Goal: Information Seeking & Learning: Check status

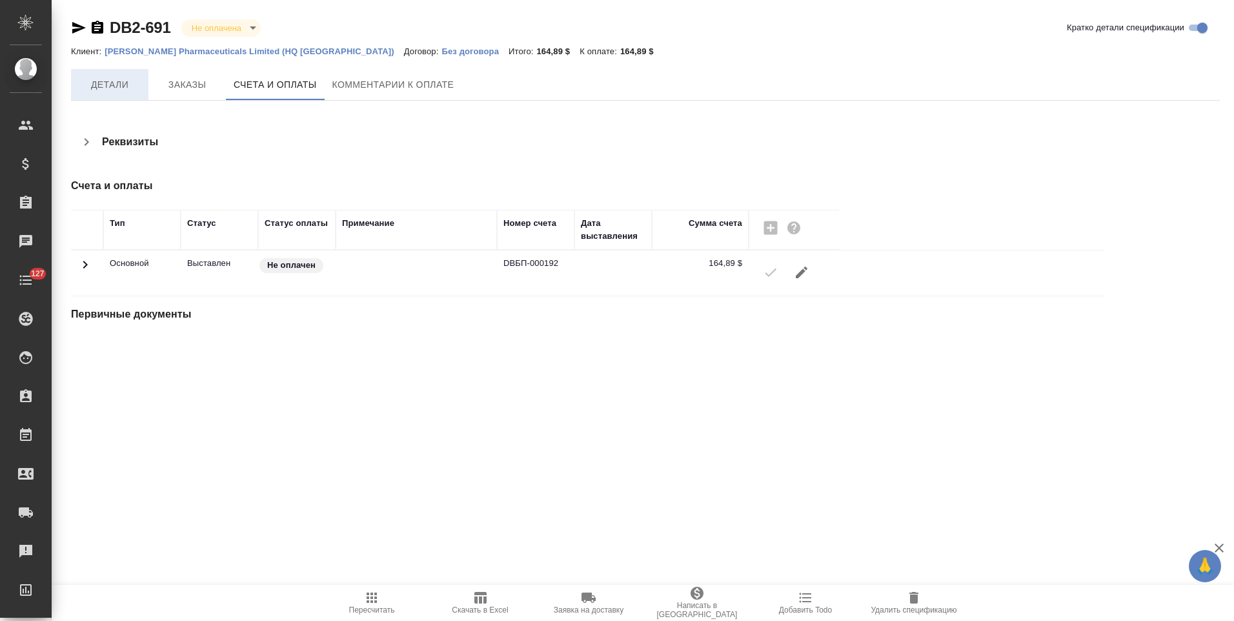
click at [118, 81] on span "Детали" at bounding box center [110, 85] width 62 height 16
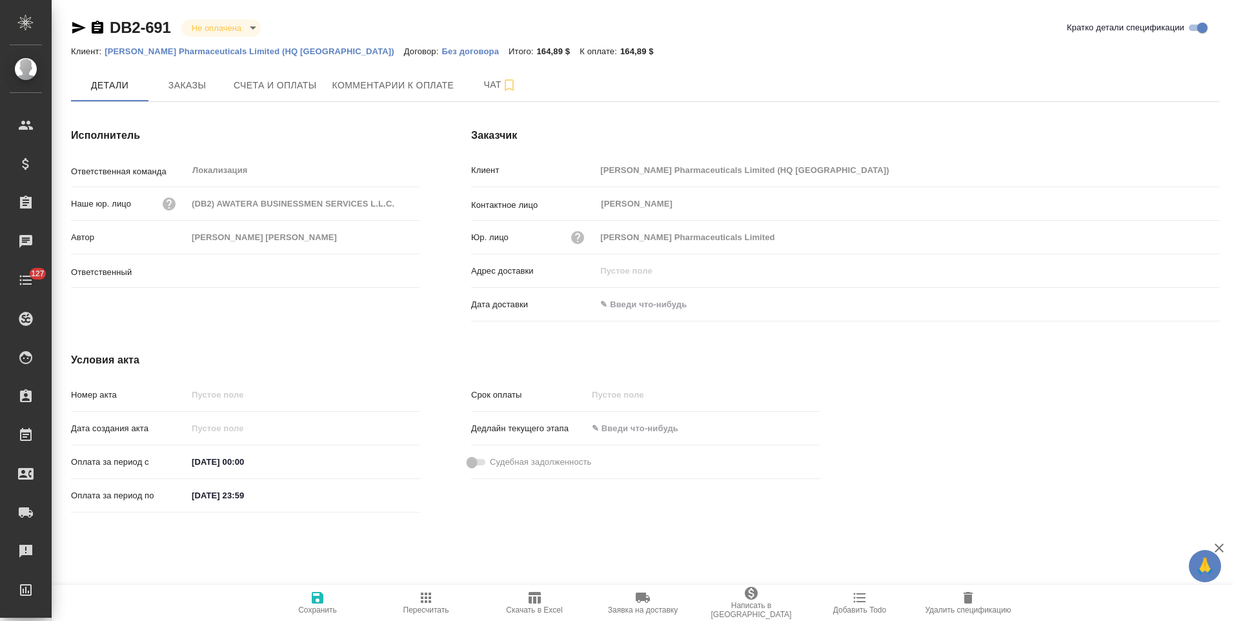
type input "Никифорова Валерия"
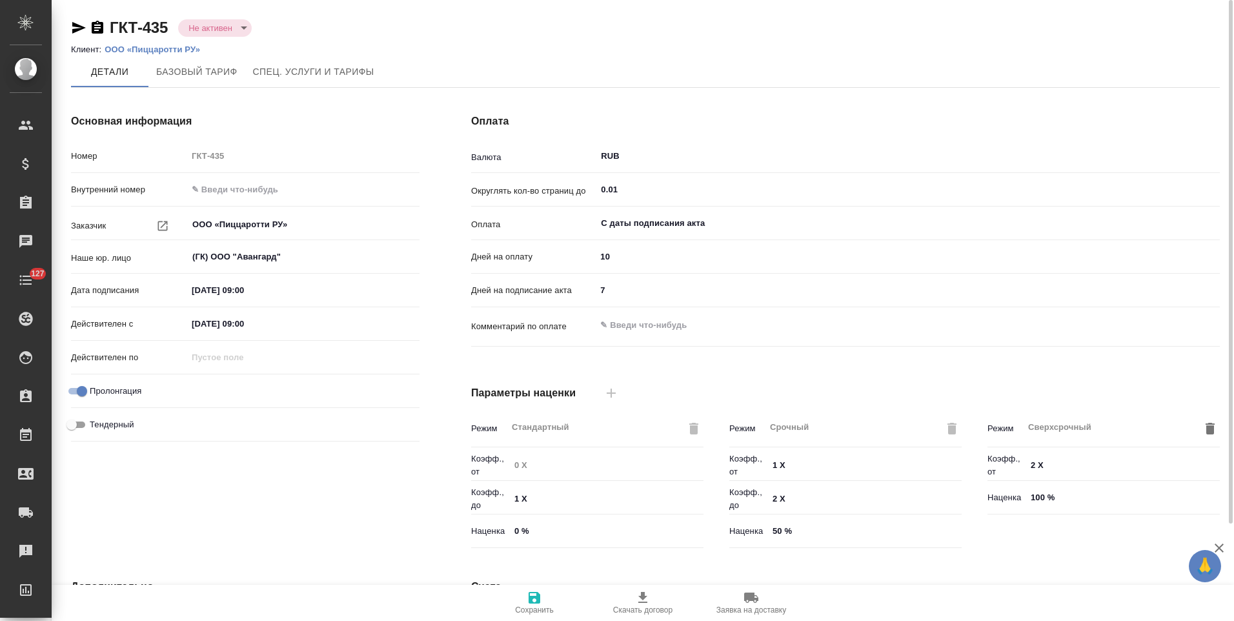
click at [186, 50] on p "ООО «Пиццаротти РУ»" at bounding box center [157, 50] width 105 height 10
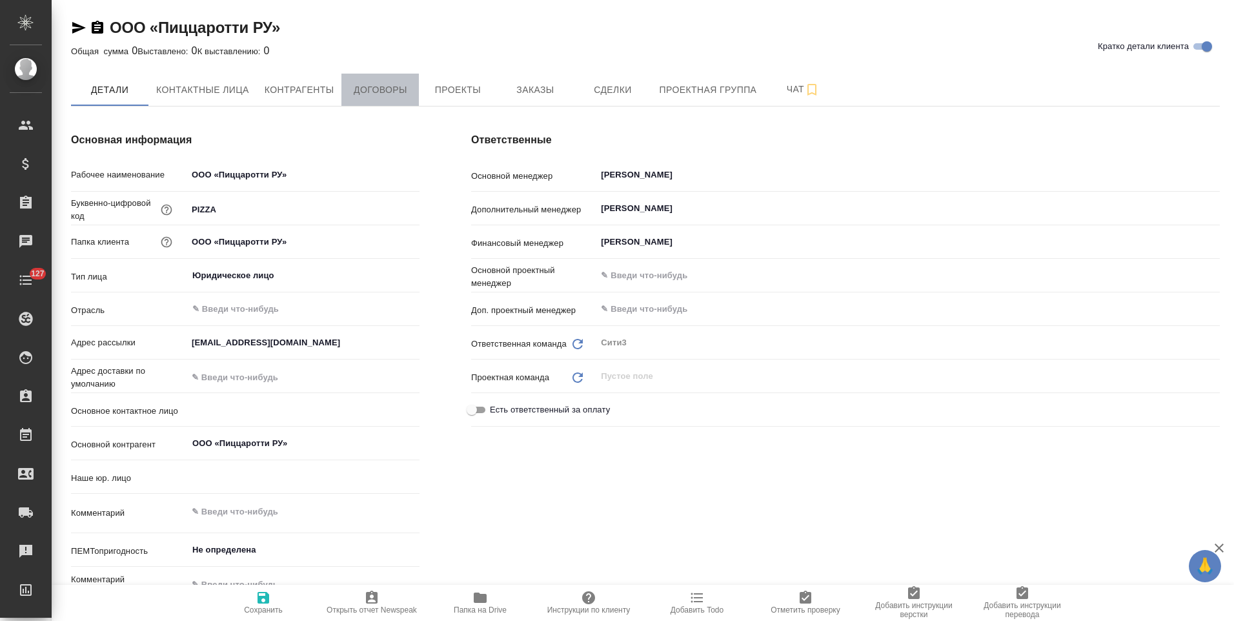
click at [371, 88] on span "Договоры" at bounding box center [380, 90] width 62 height 16
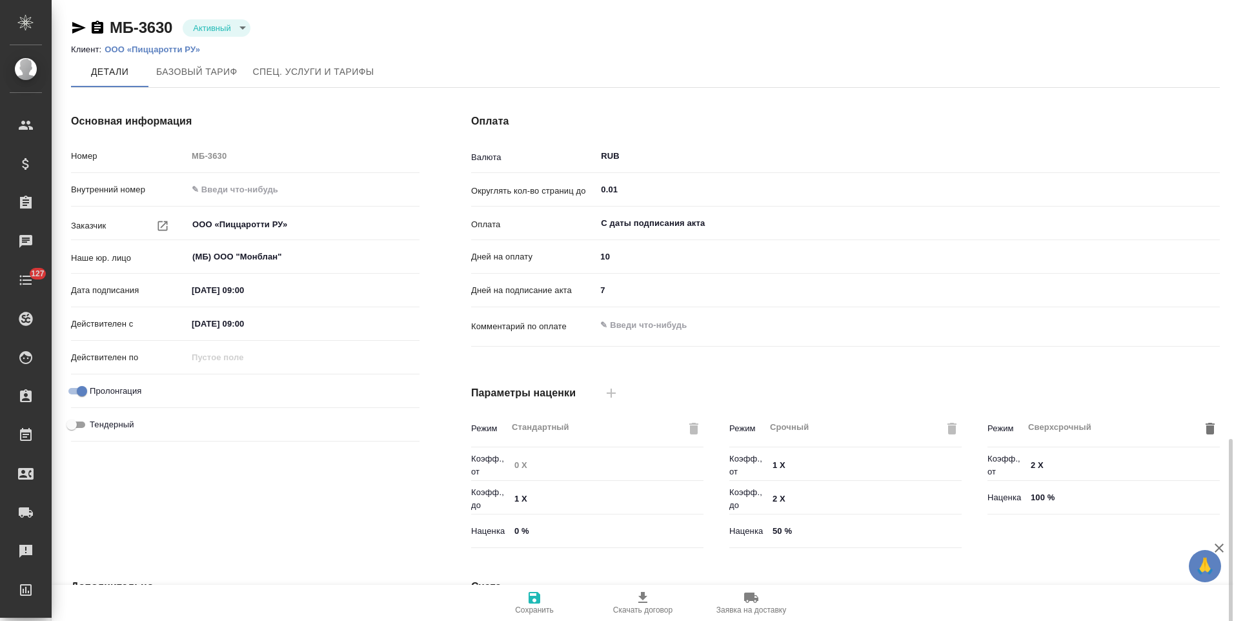
scroll to position [257, 0]
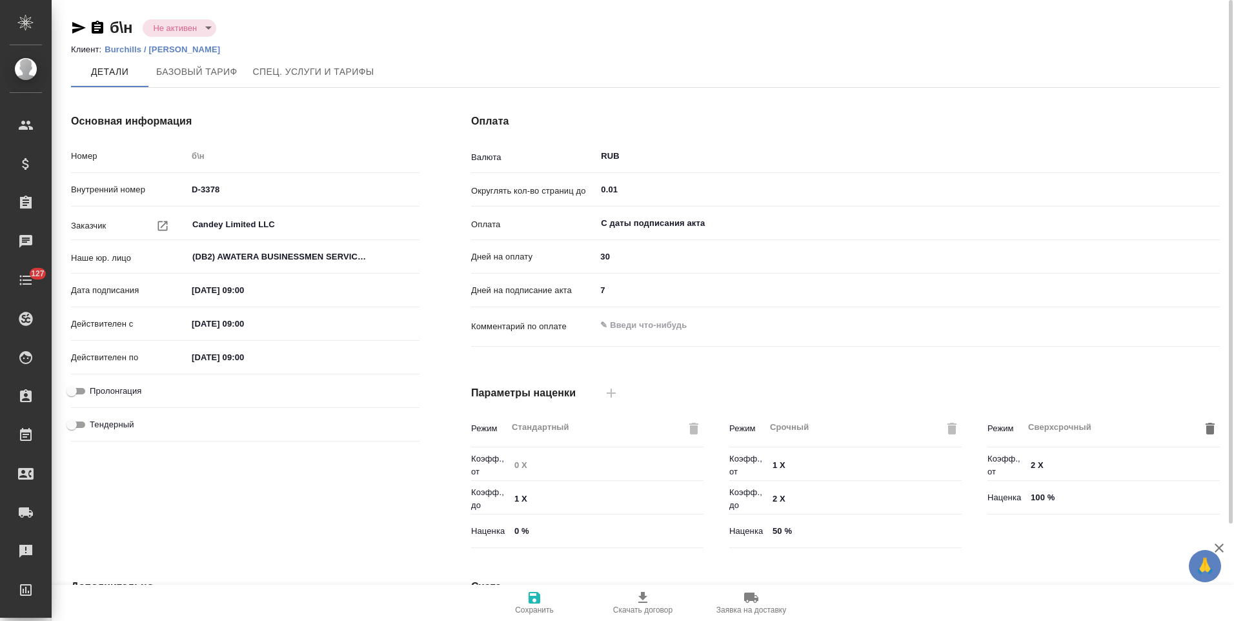
scroll to position [223, 0]
click at [119, 51] on p "Burchills / БУРЧИЛЛС" at bounding box center [167, 50] width 125 height 10
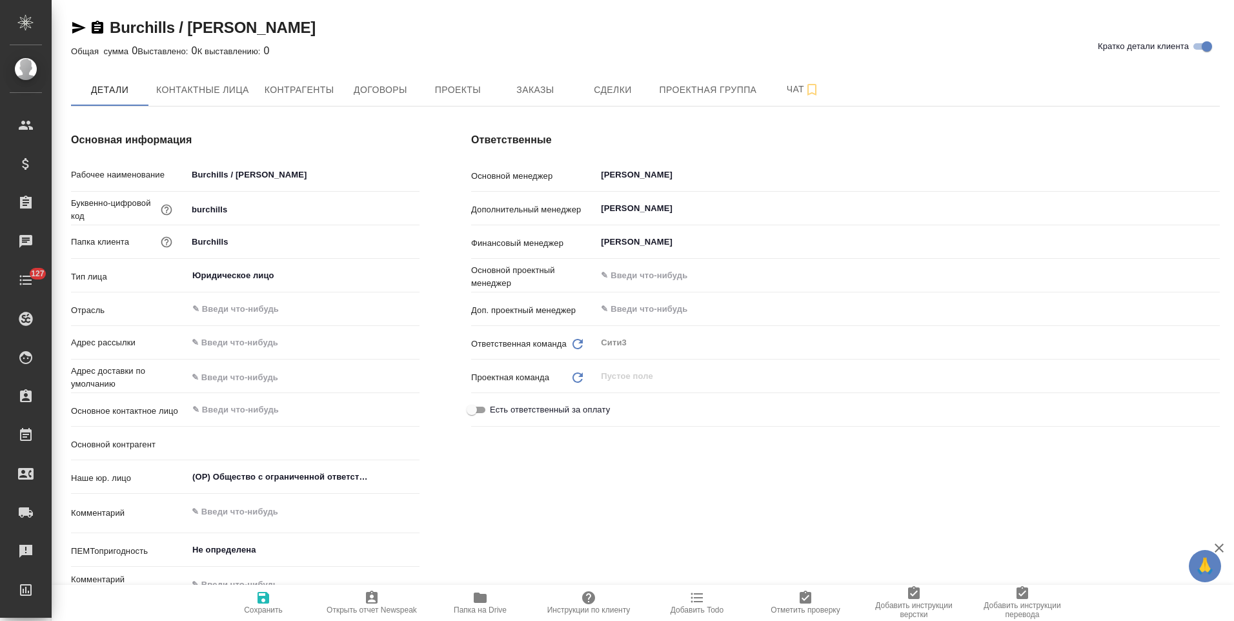
click at [770, 96] on button "Чат" at bounding box center [802, 90] width 77 height 32
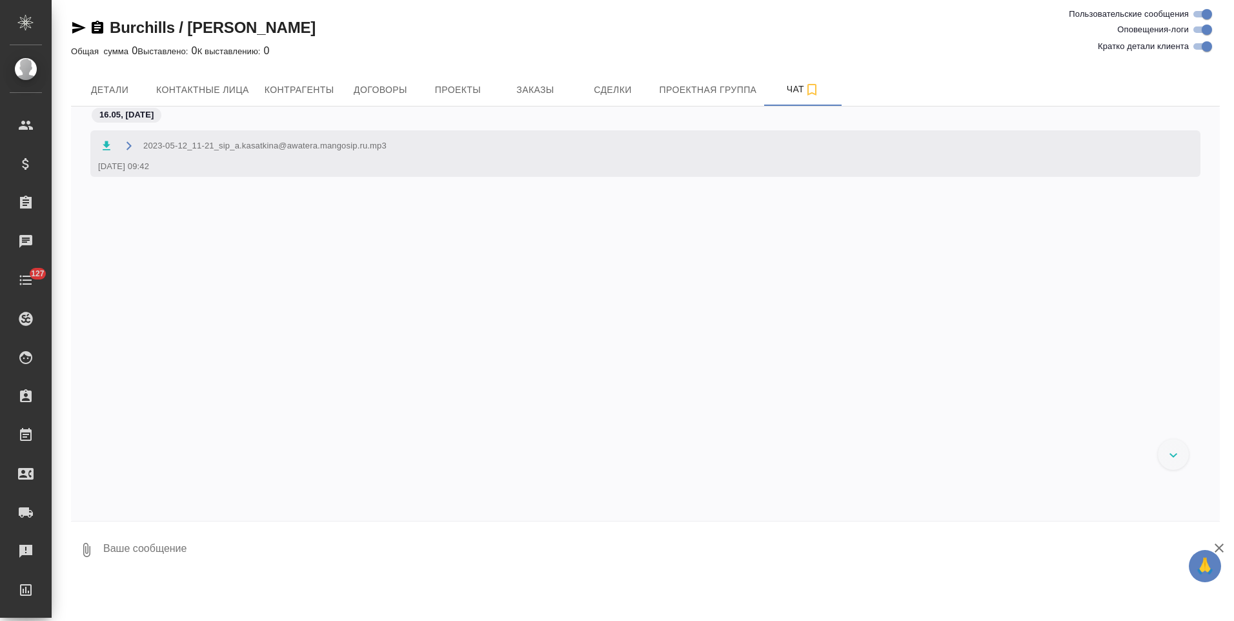
scroll to position [1781, 0]
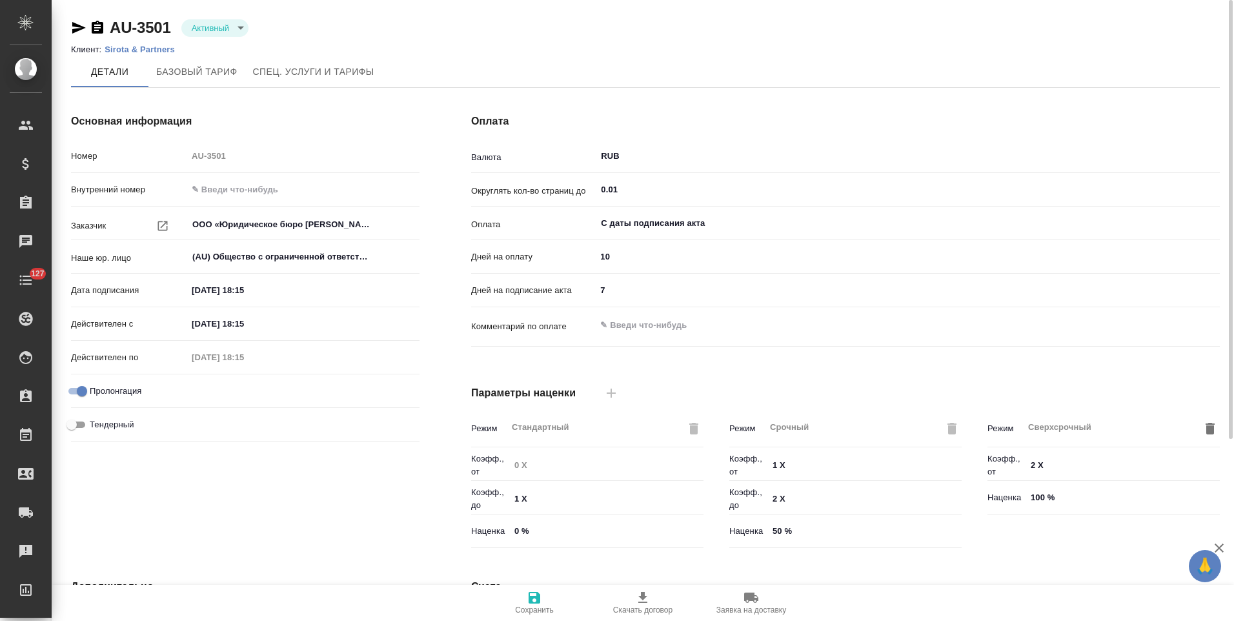
click at [73, 26] on icon "button" at bounding box center [79, 28] width 14 height 12
click at [147, 50] on p "Sirota & Partners" at bounding box center [145, 50] width 80 height 10
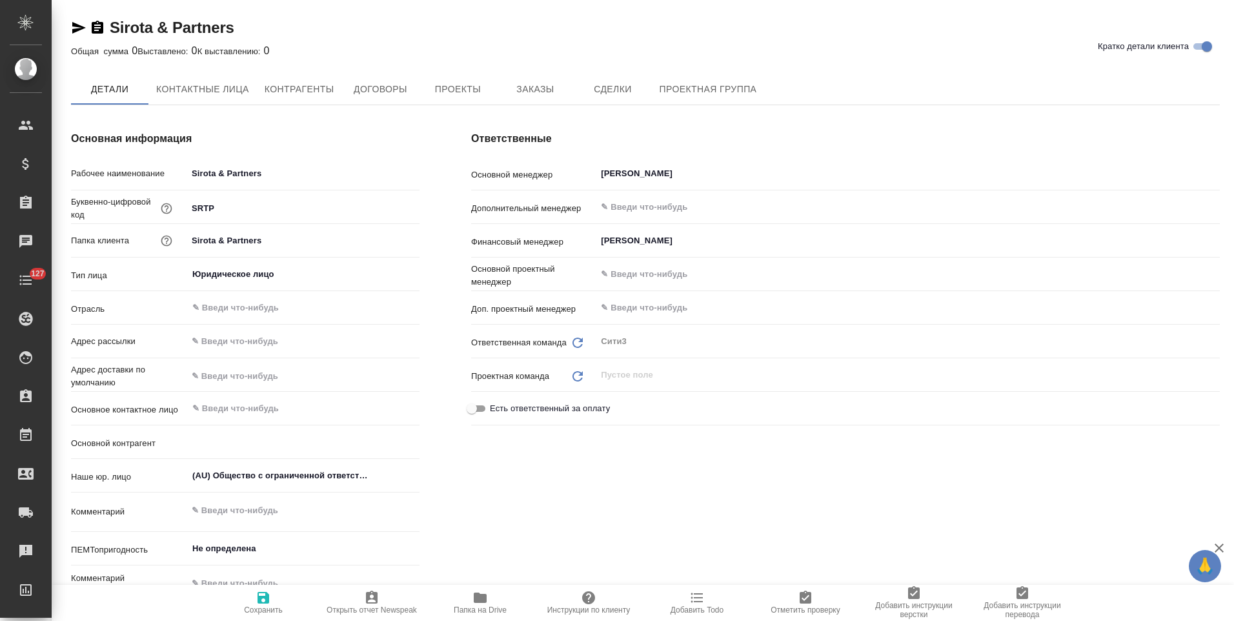
type textarea "x"
click at [780, 95] on span "Чат" at bounding box center [803, 89] width 62 height 16
type textarea "x"
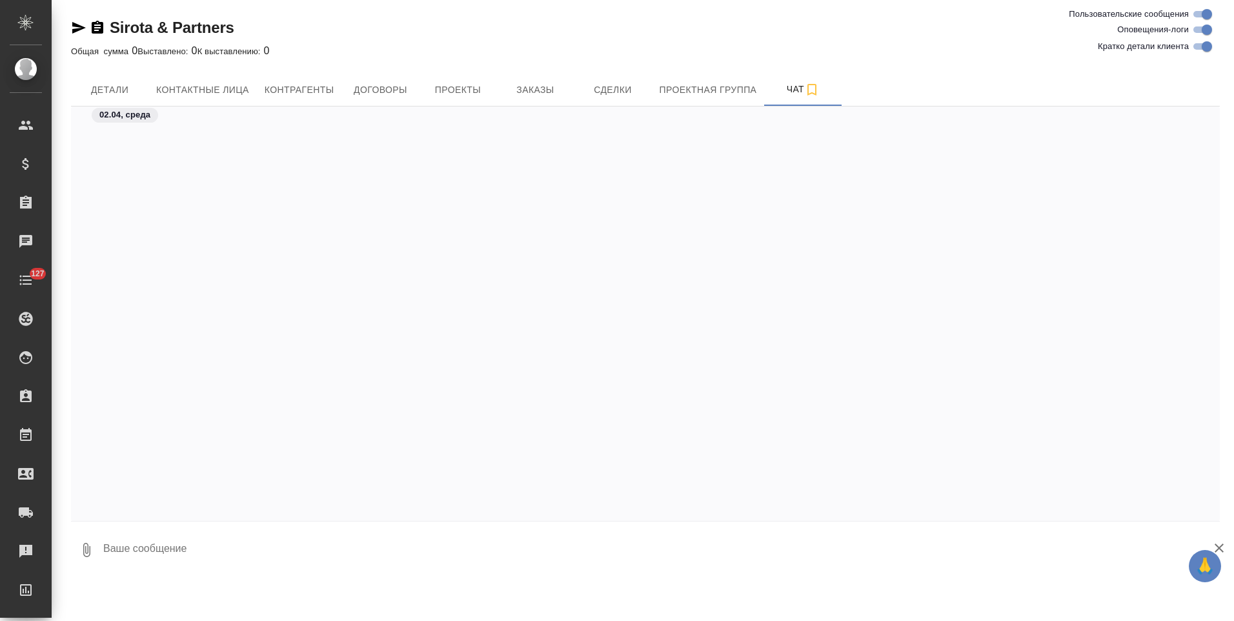
scroll to position [1612, 0]
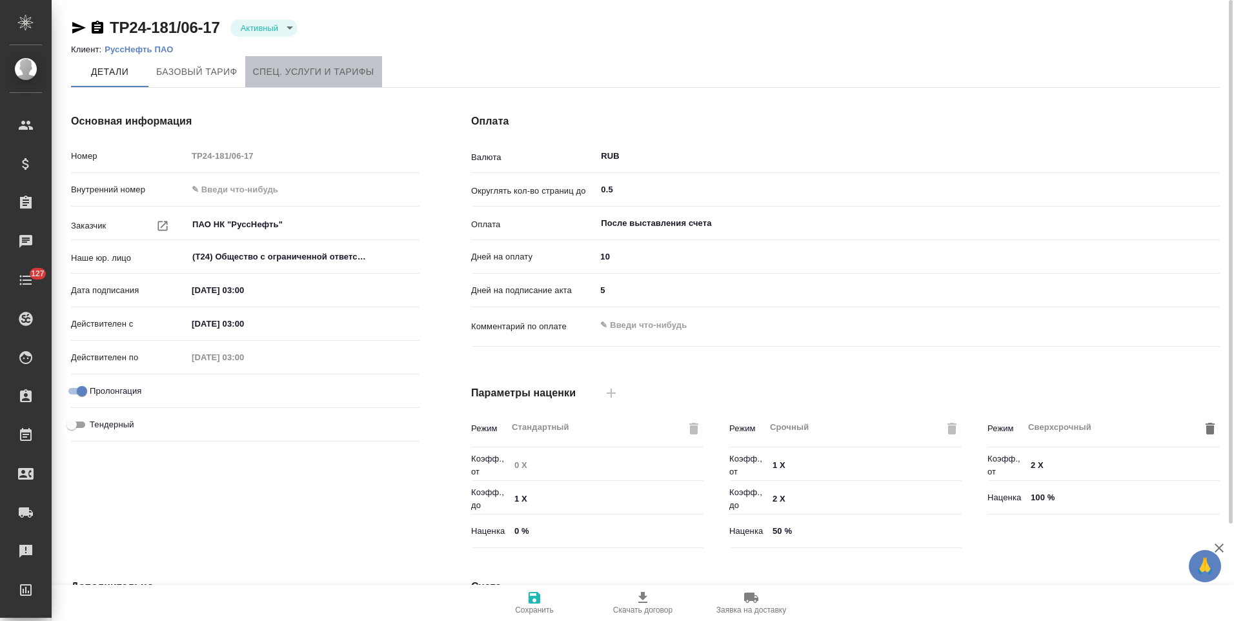
click at [280, 72] on span "Спец. услуги и тарифы" at bounding box center [313, 72] width 121 height 16
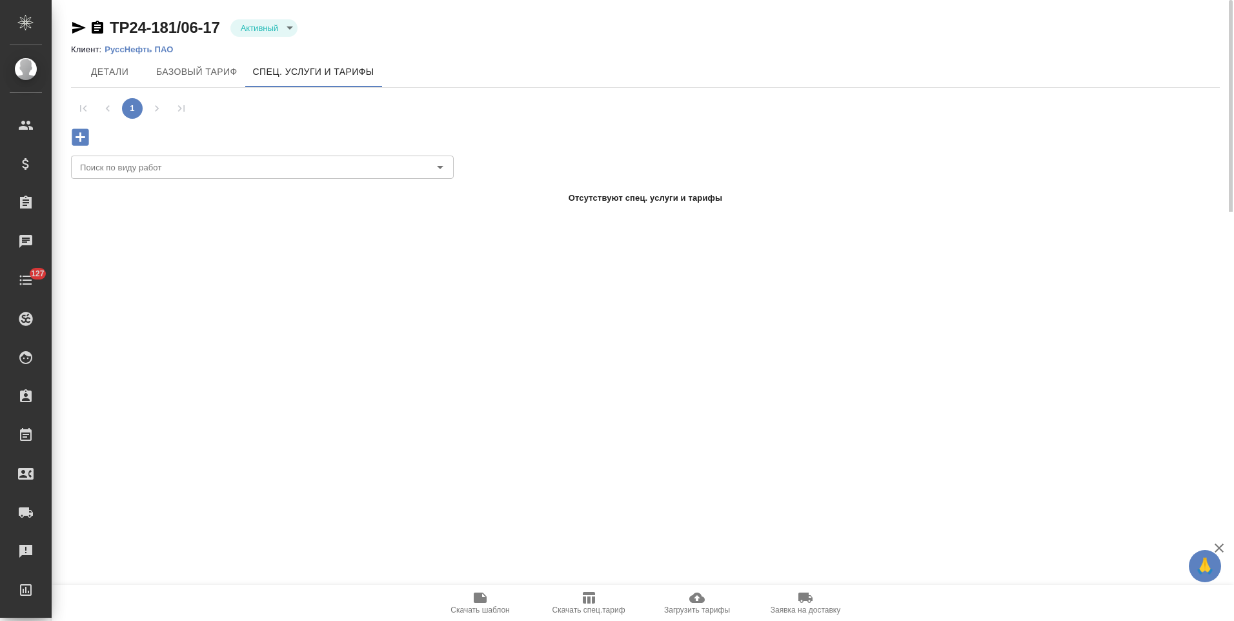
click at [76, 30] on icon "button" at bounding box center [79, 28] width 14 height 12
click at [77, 29] on icon "button" at bounding box center [79, 28] width 14 height 12
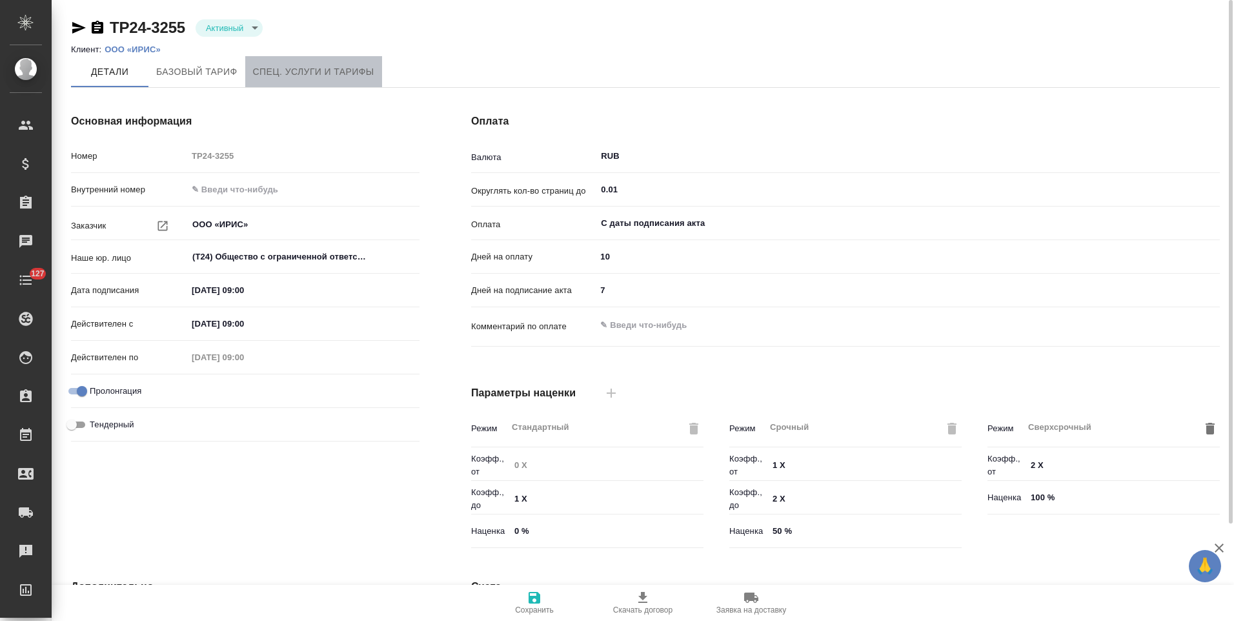
click at [313, 68] on span "Спец. услуги и тарифы" at bounding box center [313, 72] width 121 height 16
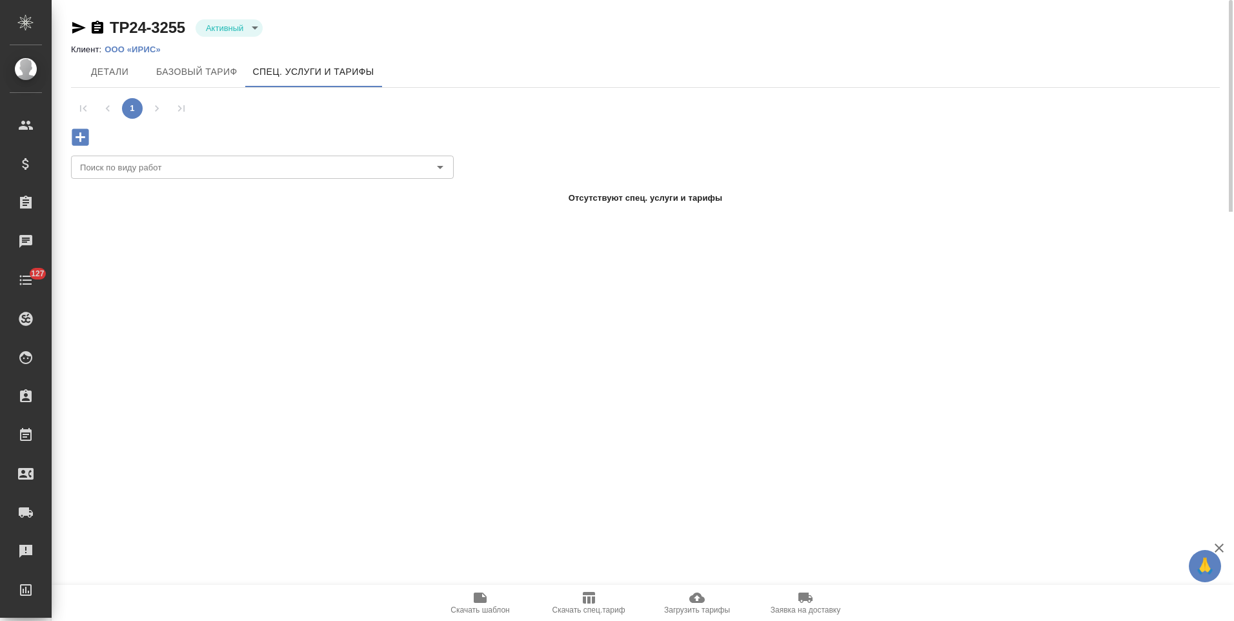
click at [78, 27] on icon "button" at bounding box center [79, 28] width 14 height 12
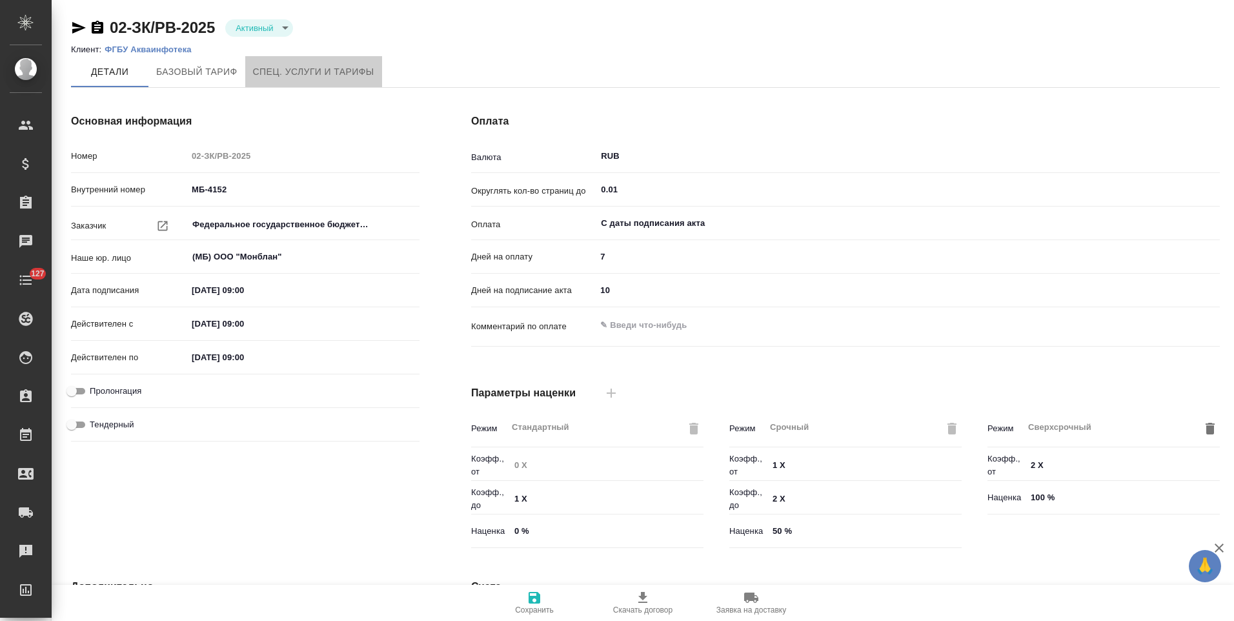
click at [303, 70] on span "Спец. услуги и тарифы" at bounding box center [313, 72] width 121 height 16
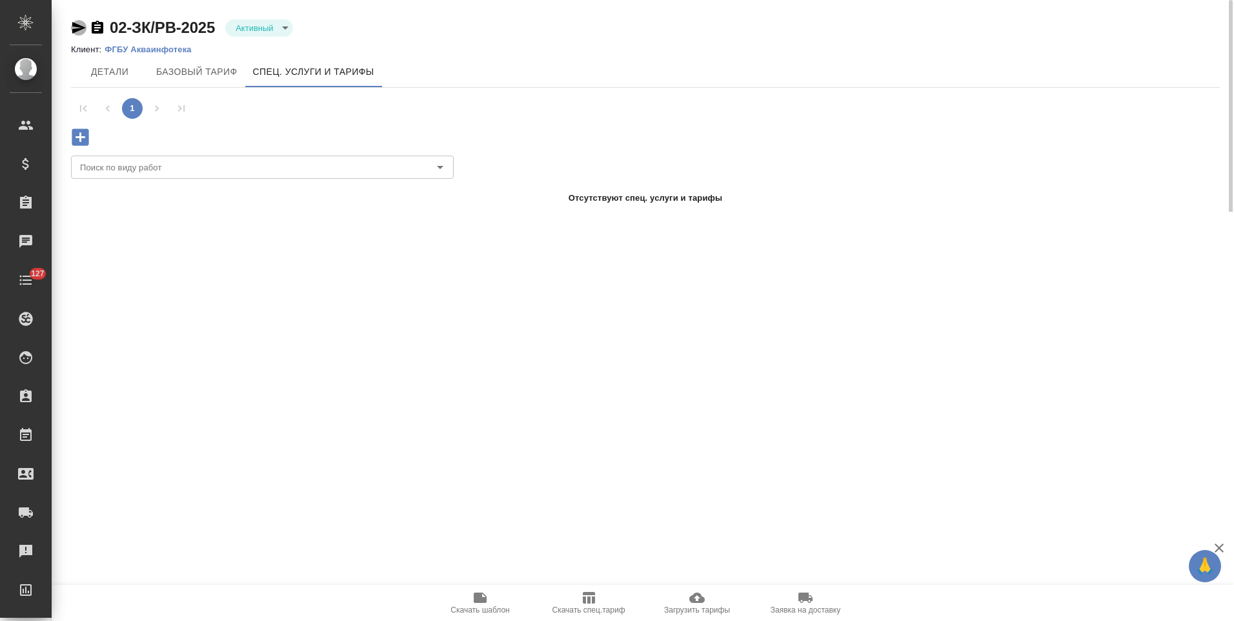
drag, startPoint x: 77, startPoint y: 29, endPoint x: 137, endPoint y: 8, distance: 62.9
click at [77, 29] on icon "button" at bounding box center [79, 28] width 14 height 12
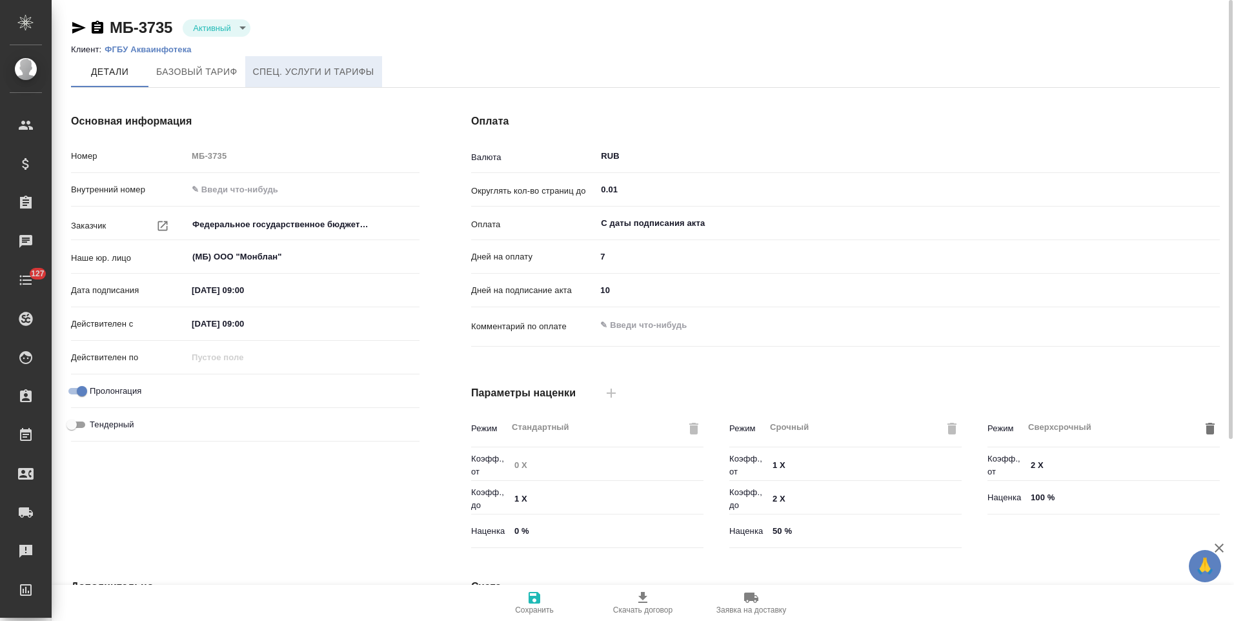
click at [321, 77] on span "Спец. услуги и тарифы" at bounding box center [313, 72] width 121 height 16
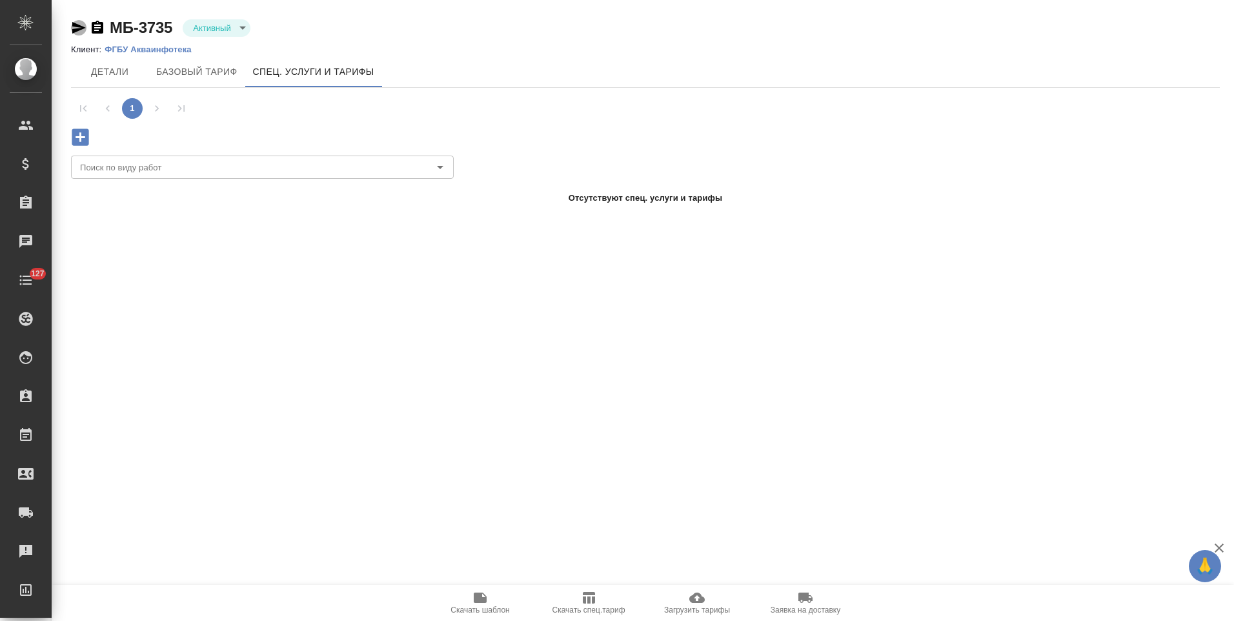
click at [77, 26] on icon "button" at bounding box center [79, 28] width 14 height 12
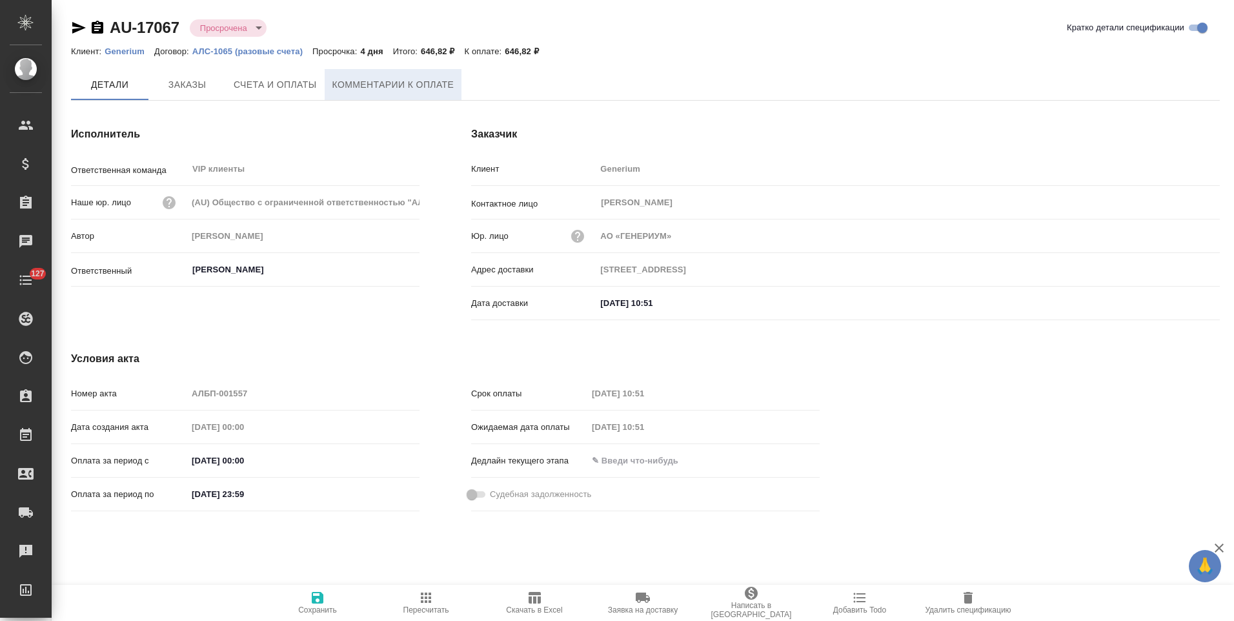
click at [390, 96] on button "Комментарии к оплате" at bounding box center [393, 84] width 137 height 31
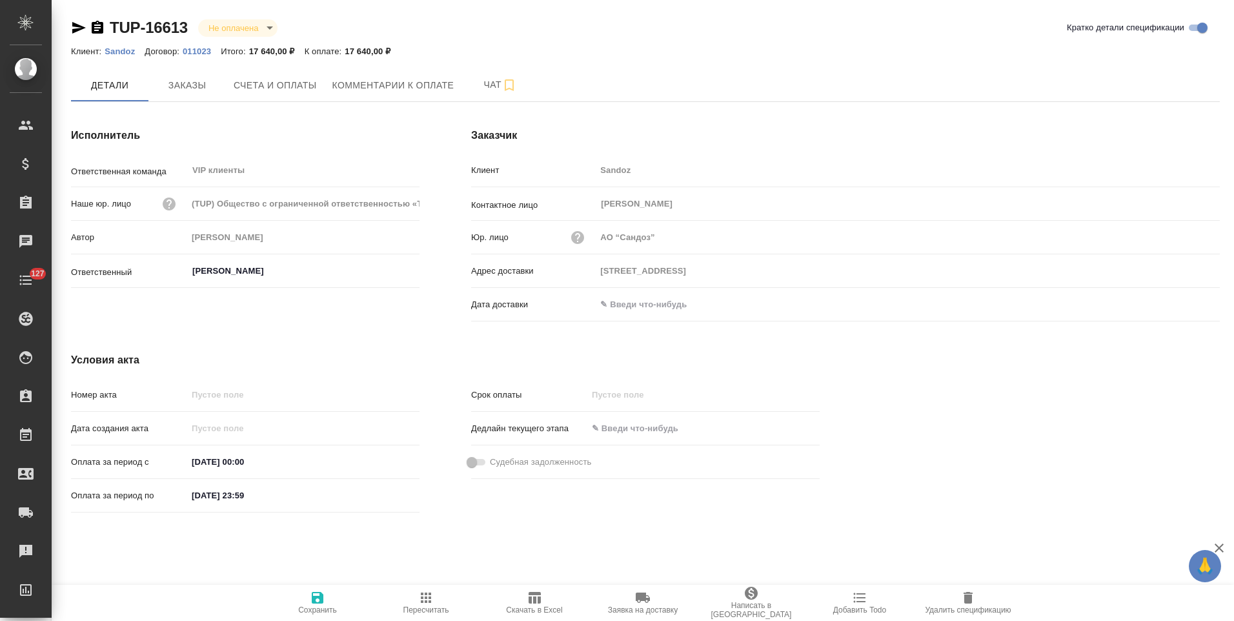
drag, startPoint x: 99, startPoint y: 29, endPoint x: 104, endPoint y: 34, distance: 7.3
click at [99, 29] on icon "button" at bounding box center [98, 27] width 12 height 13
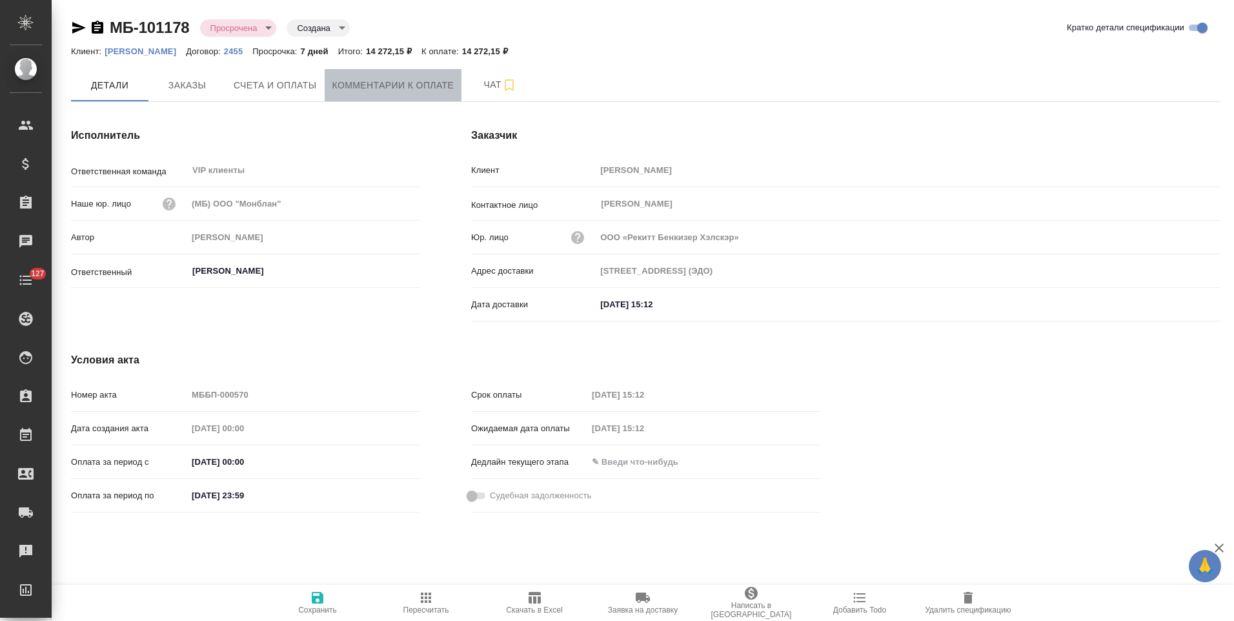
click at [419, 86] on span "Комментарии к оплате" at bounding box center [393, 85] width 122 height 16
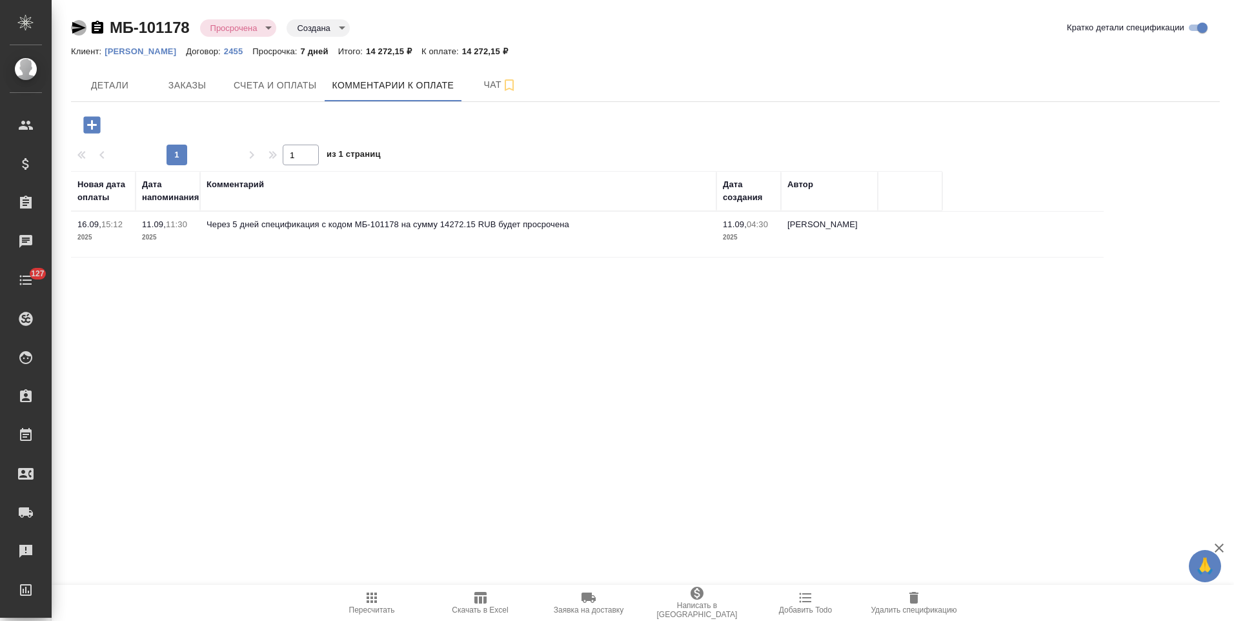
click at [79, 31] on icon "button" at bounding box center [78, 27] width 15 height 15
click at [110, 80] on span "Детали" at bounding box center [110, 85] width 62 height 16
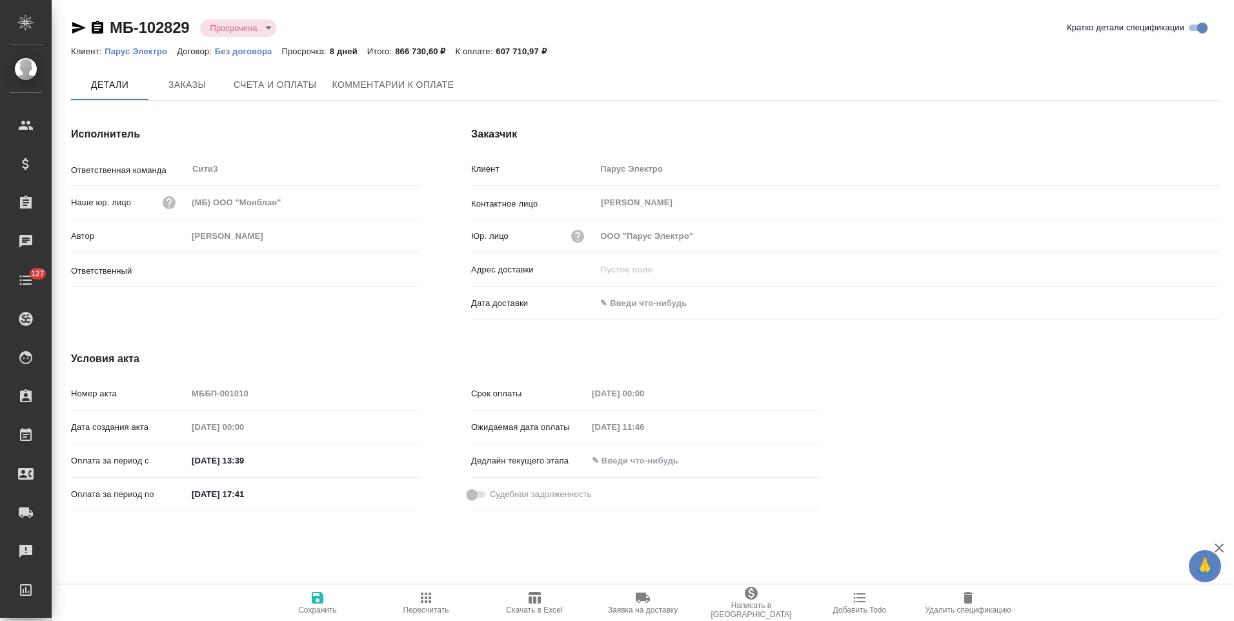
type input "[PERSON_NAME]"
click at [414, 88] on span "Комментарии к оплате" at bounding box center [393, 85] width 122 height 16
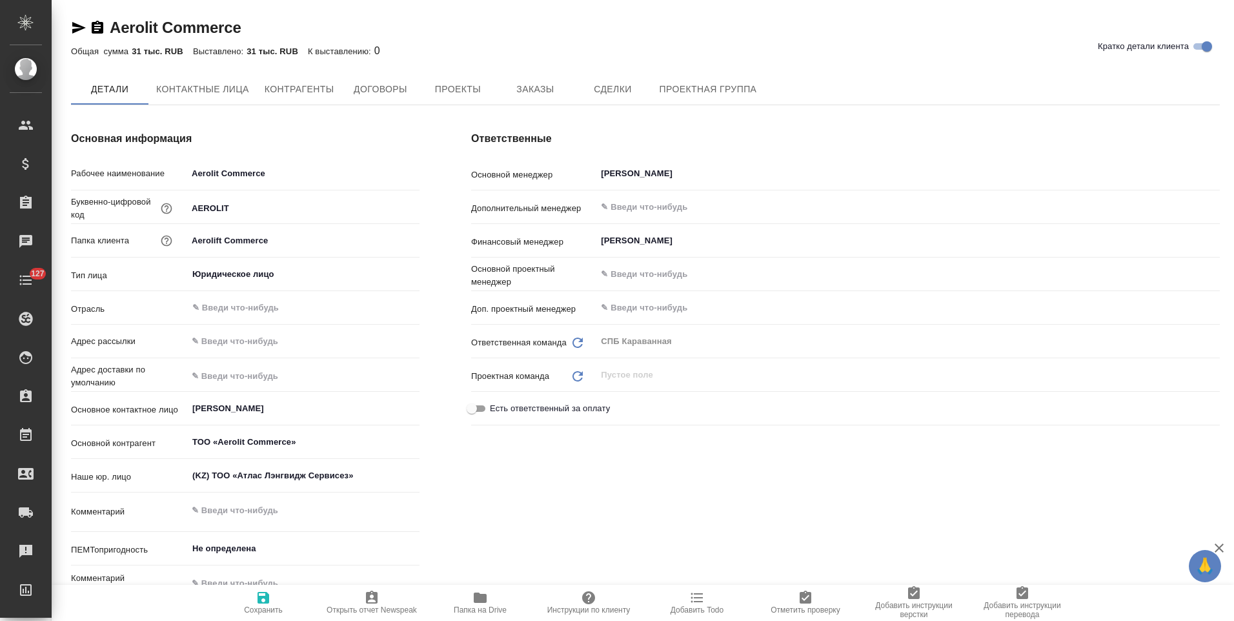
type textarea "x"
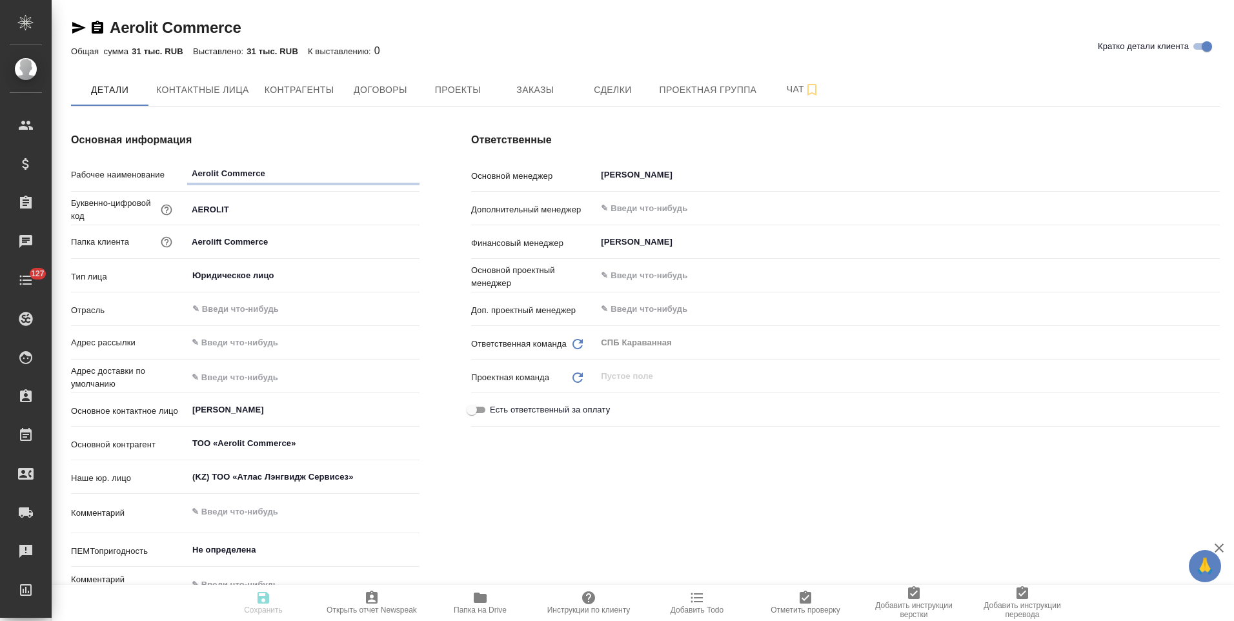
type textarea "x"
click at [309, 93] on span "Контрагенты" at bounding box center [300, 90] width 70 height 16
type textarea "x"
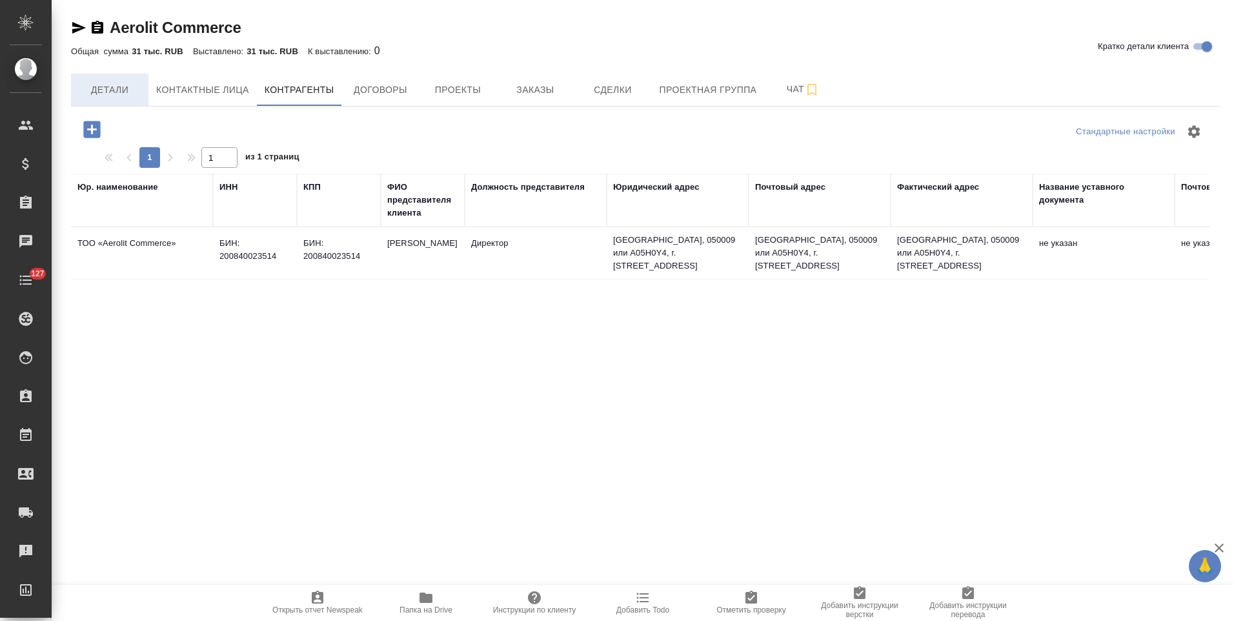
click at [100, 97] on span "Детали" at bounding box center [110, 90] width 62 height 16
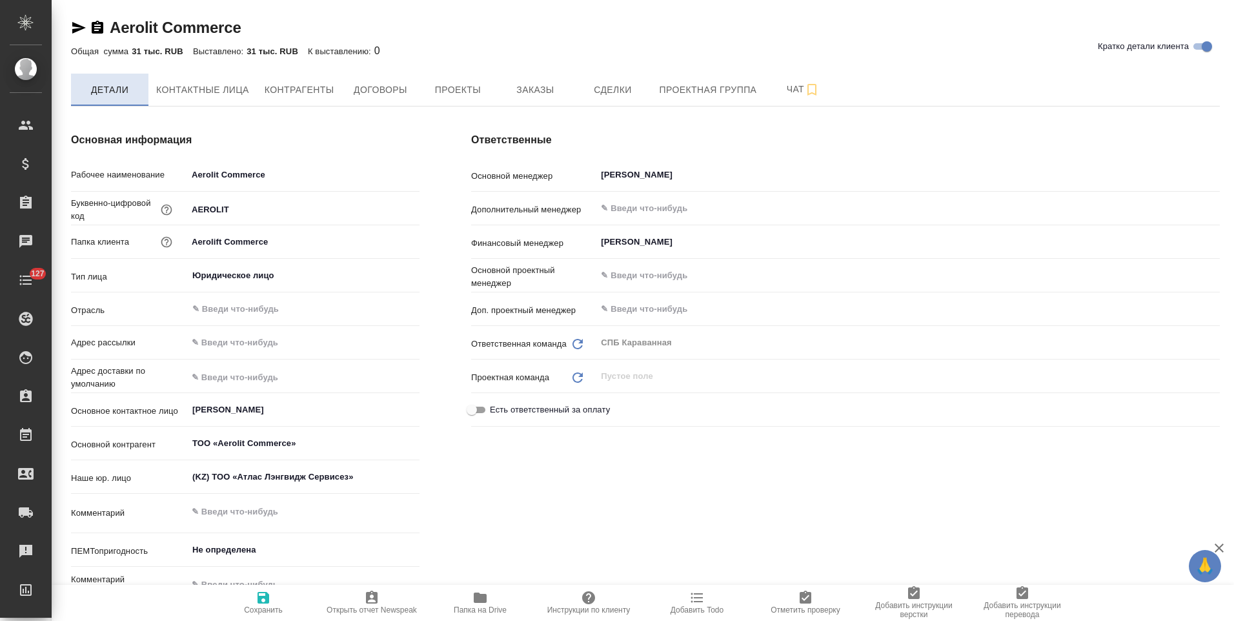
type textarea "x"
click at [519, 87] on span "Заказы" at bounding box center [535, 90] width 62 height 16
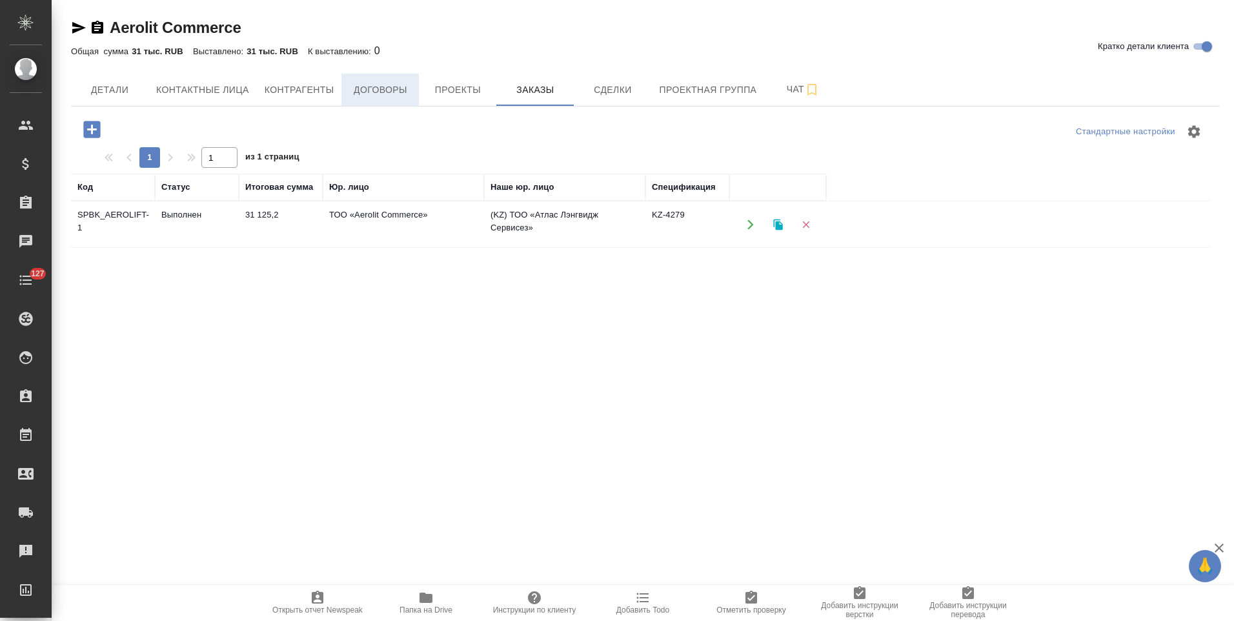
click at [395, 94] on span "Договоры" at bounding box center [380, 90] width 62 height 16
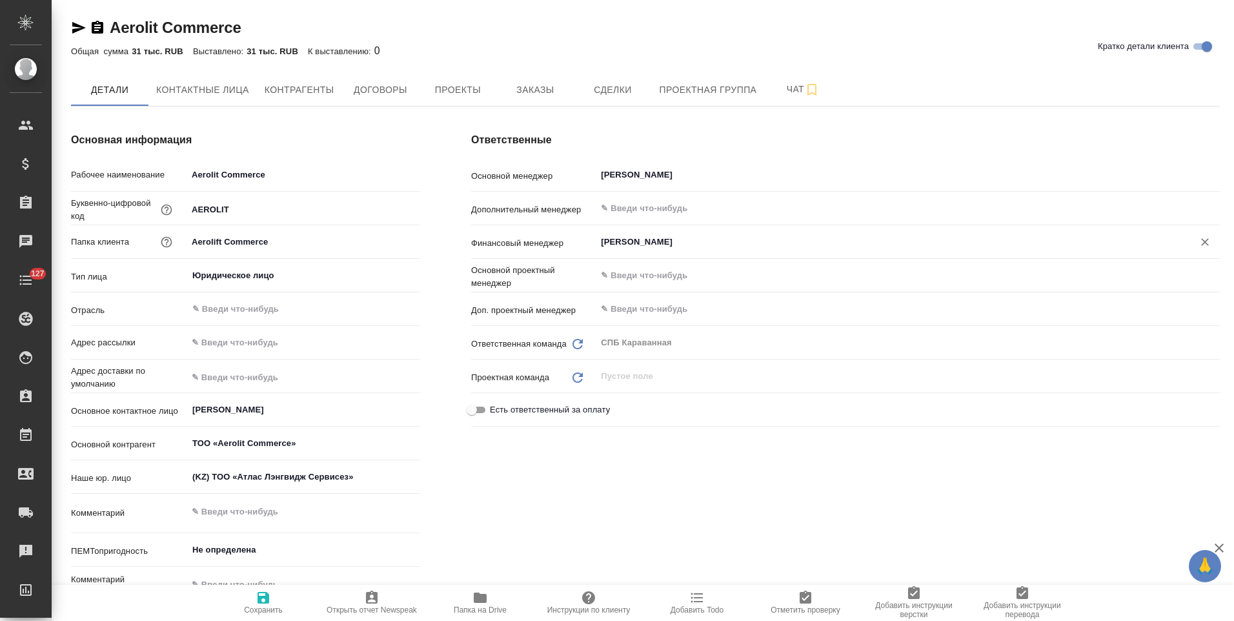
click at [611, 244] on input "[PERSON_NAME]" at bounding box center [886, 241] width 573 height 15
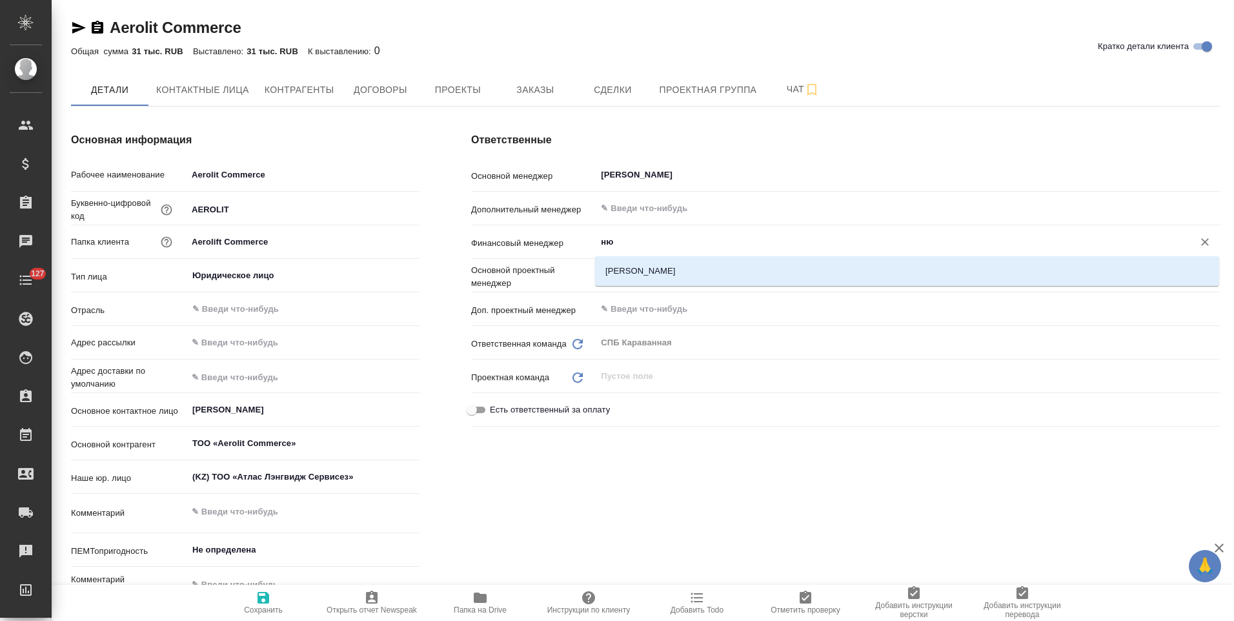
click at [672, 276] on li "Нючева Светлана" at bounding box center [907, 270] width 624 height 23
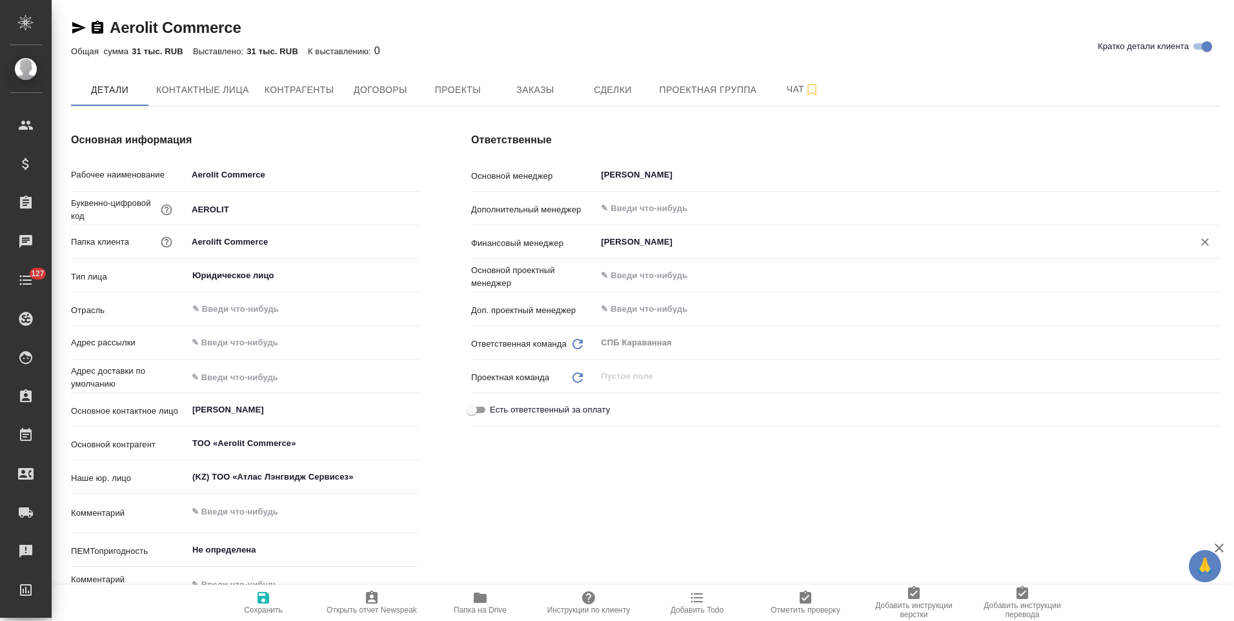
type input "Нючева Светлана"
click at [272, 601] on span "Сохранить" at bounding box center [263, 602] width 93 height 25
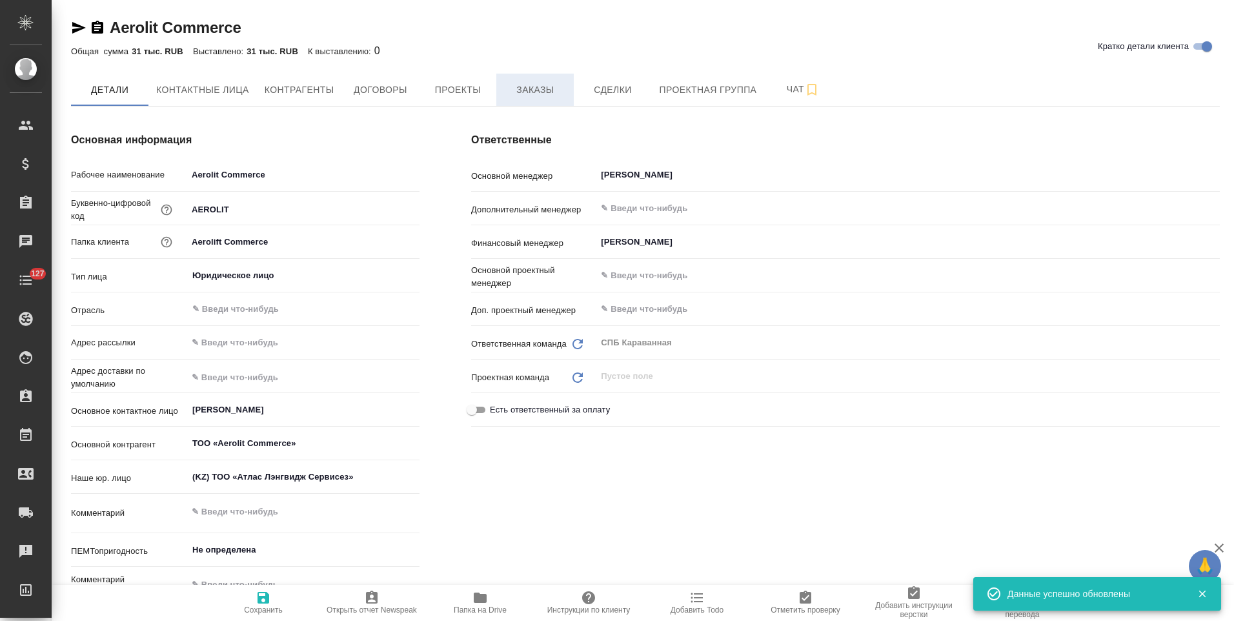
click at [525, 97] on span "Заказы" at bounding box center [535, 90] width 62 height 16
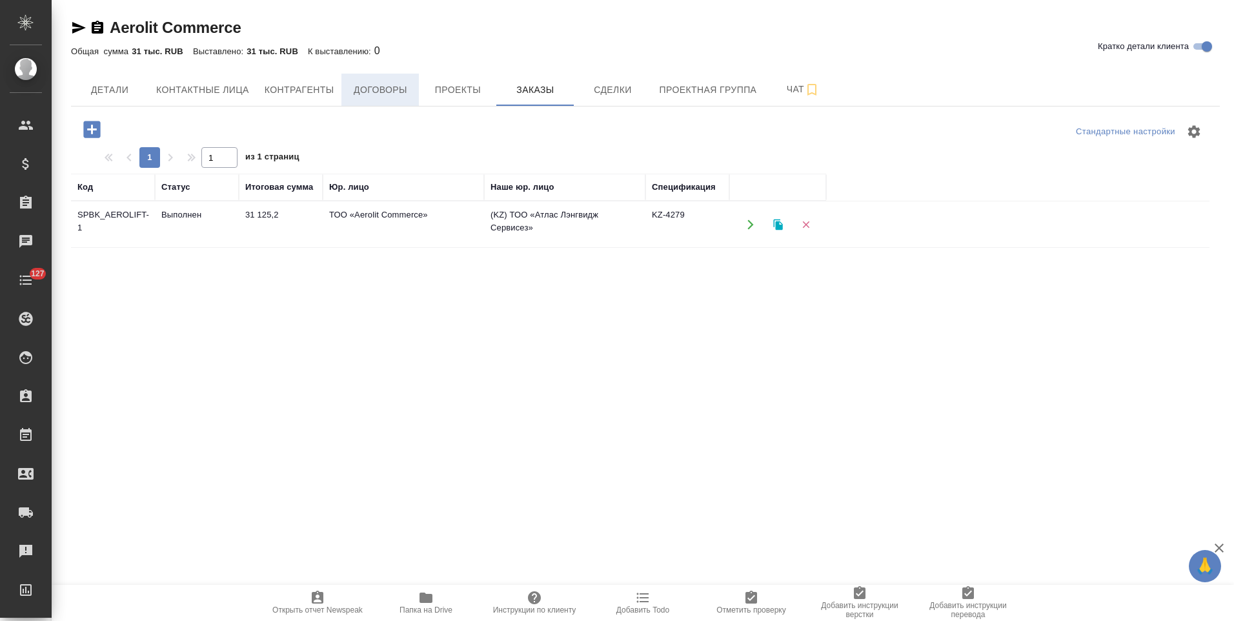
click at [390, 96] on span "Договоры" at bounding box center [380, 90] width 62 height 16
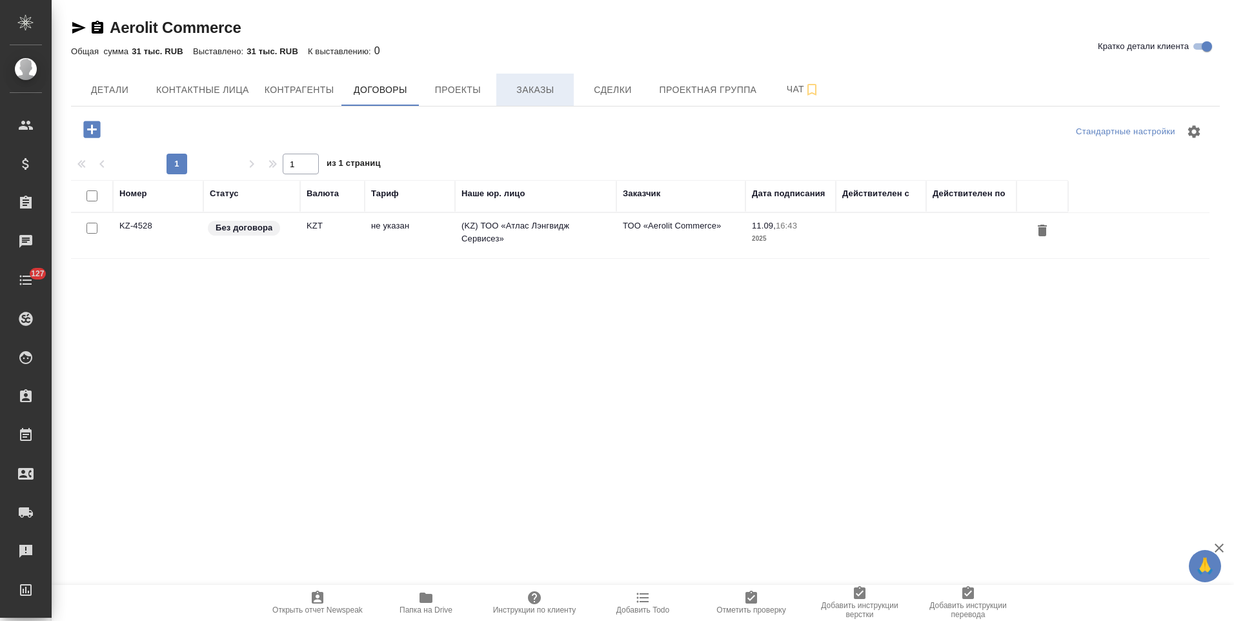
click at [542, 101] on button "Заказы" at bounding box center [534, 90] width 77 height 32
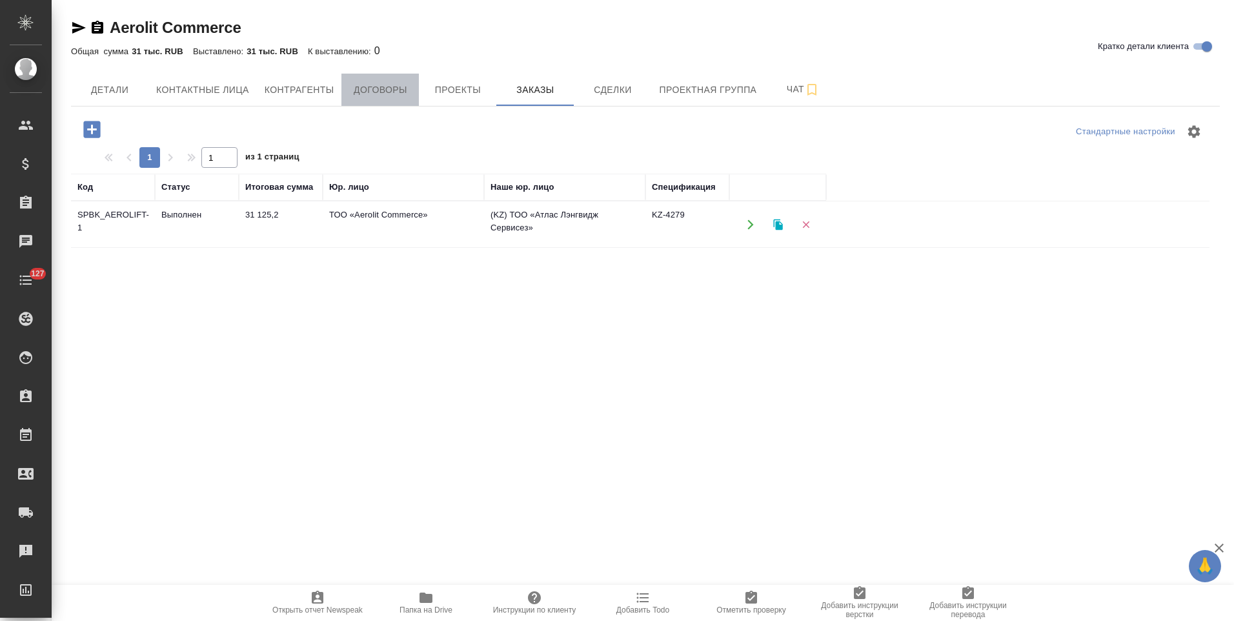
click at [379, 98] on button "Договоры" at bounding box center [379, 90] width 77 height 32
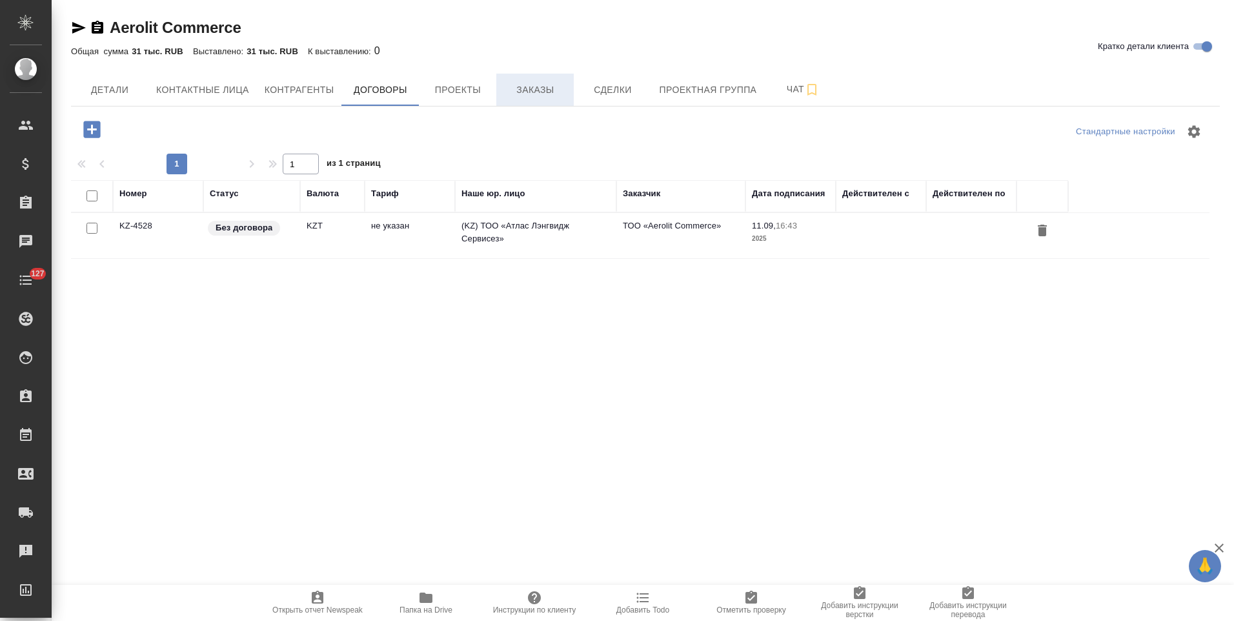
click at [519, 90] on span "Заказы" at bounding box center [535, 90] width 62 height 16
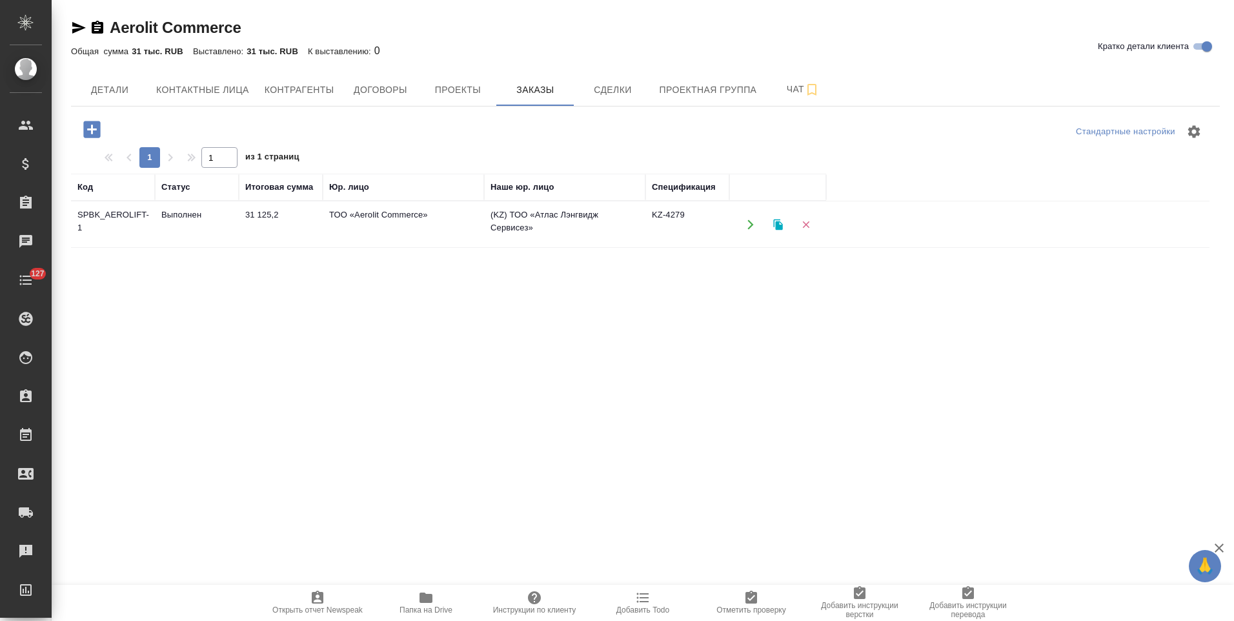
click at [668, 232] on td "KZ-4279" at bounding box center [687, 224] width 84 height 45
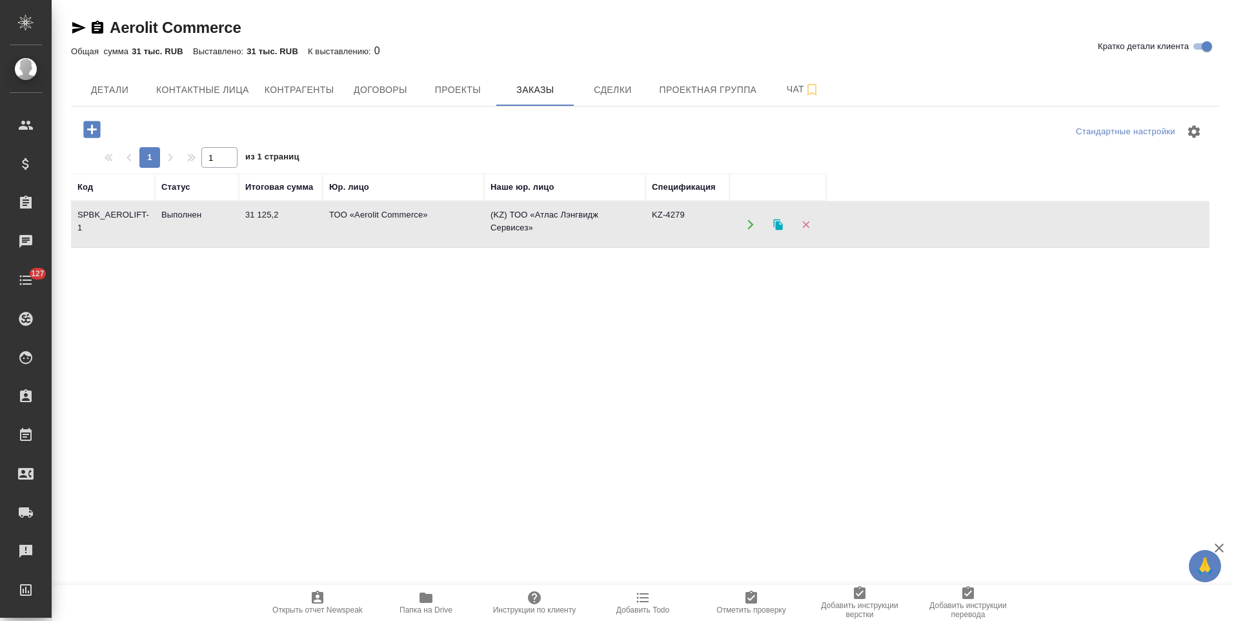
click at [749, 225] on icon "button" at bounding box center [751, 225] width 12 height 12
click at [352, 90] on span "Договоры" at bounding box center [380, 90] width 62 height 16
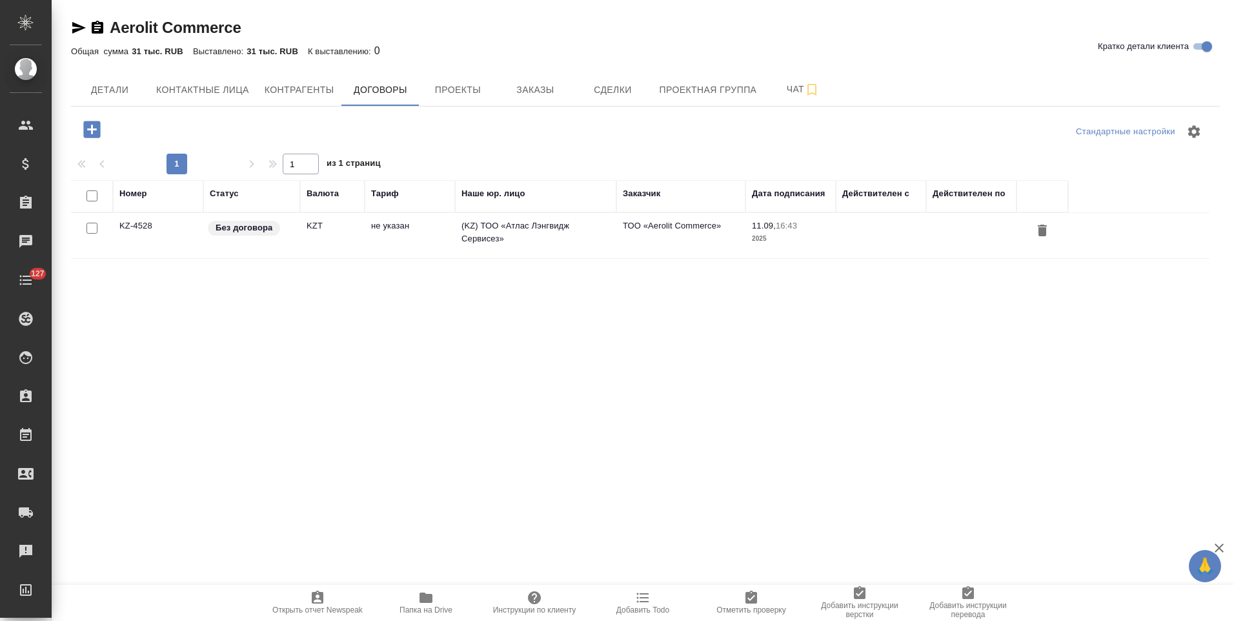
click at [429, 239] on td "не указан" at bounding box center [410, 235] width 90 height 45
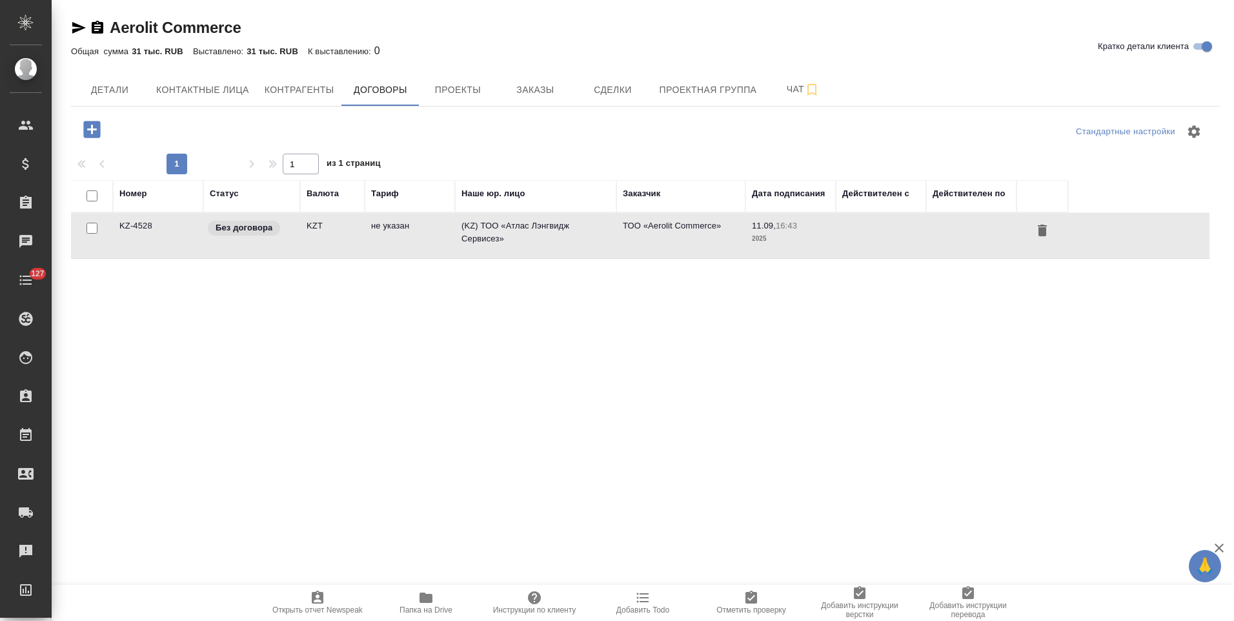
click at [429, 239] on td "не указан" at bounding box center [410, 235] width 90 height 45
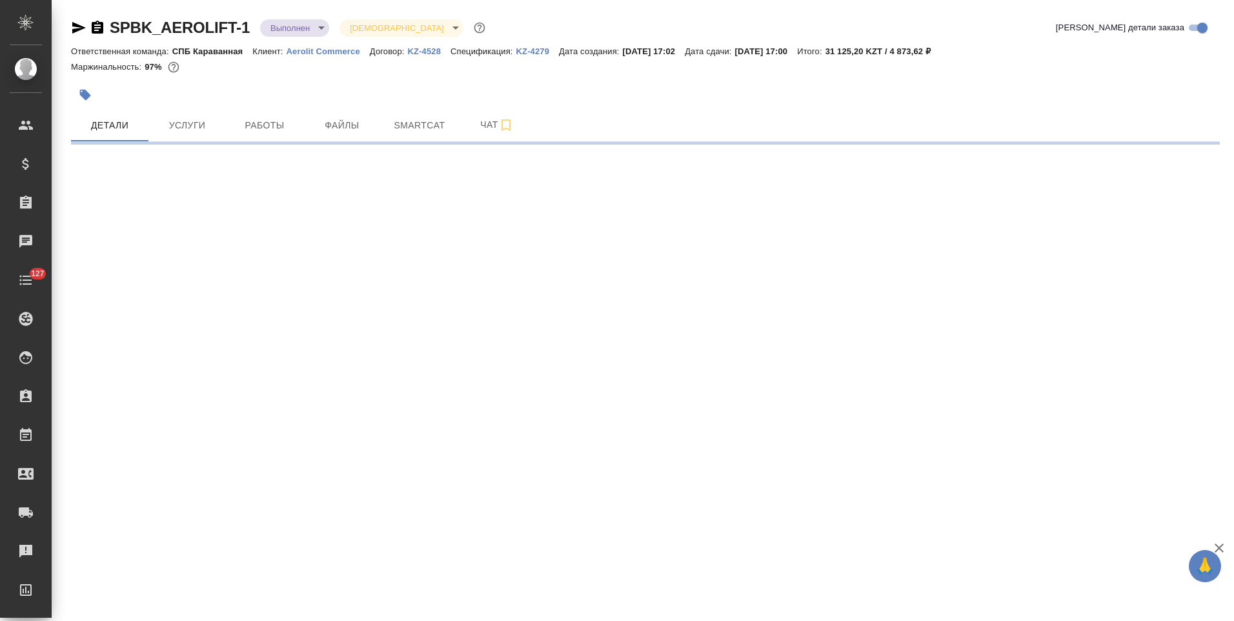
select select "RU"
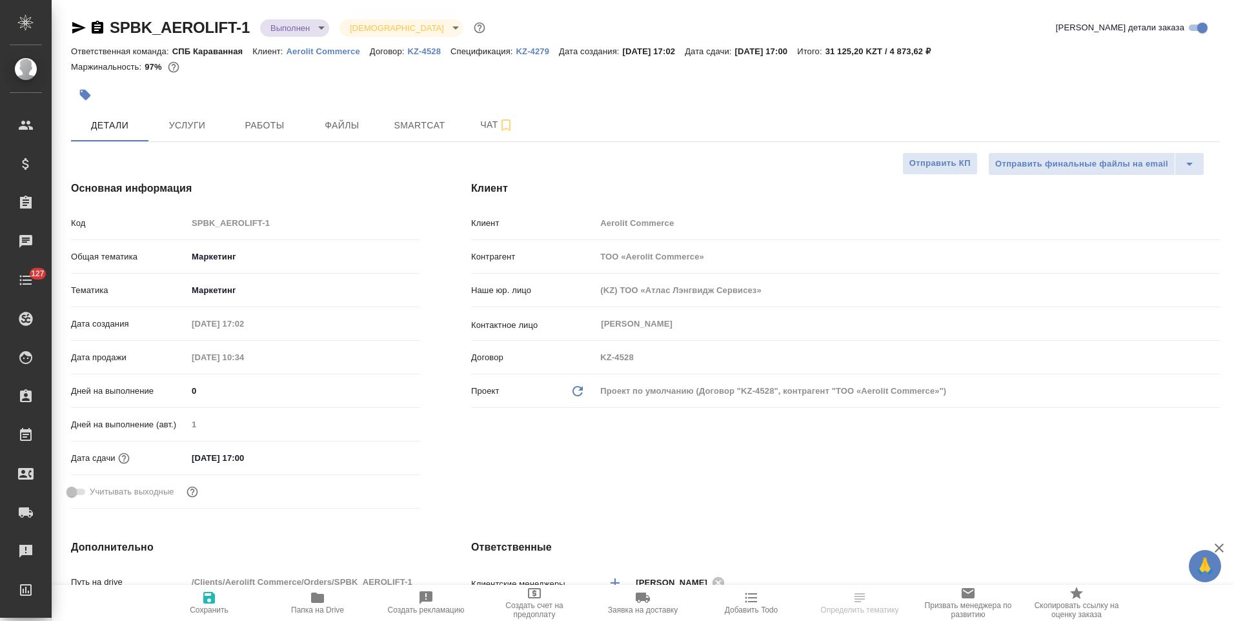
click at [526, 54] on p "KZ-4279" at bounding box center [537, 51] width 43 height 10
type textarea "x"
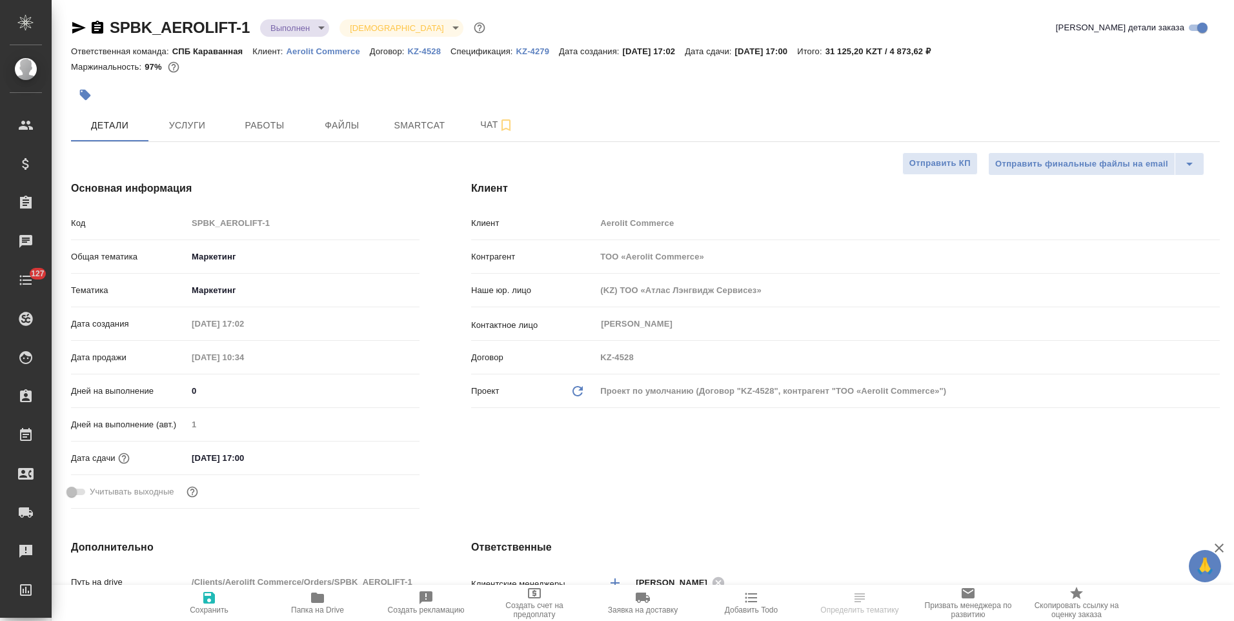
type textarea "x"
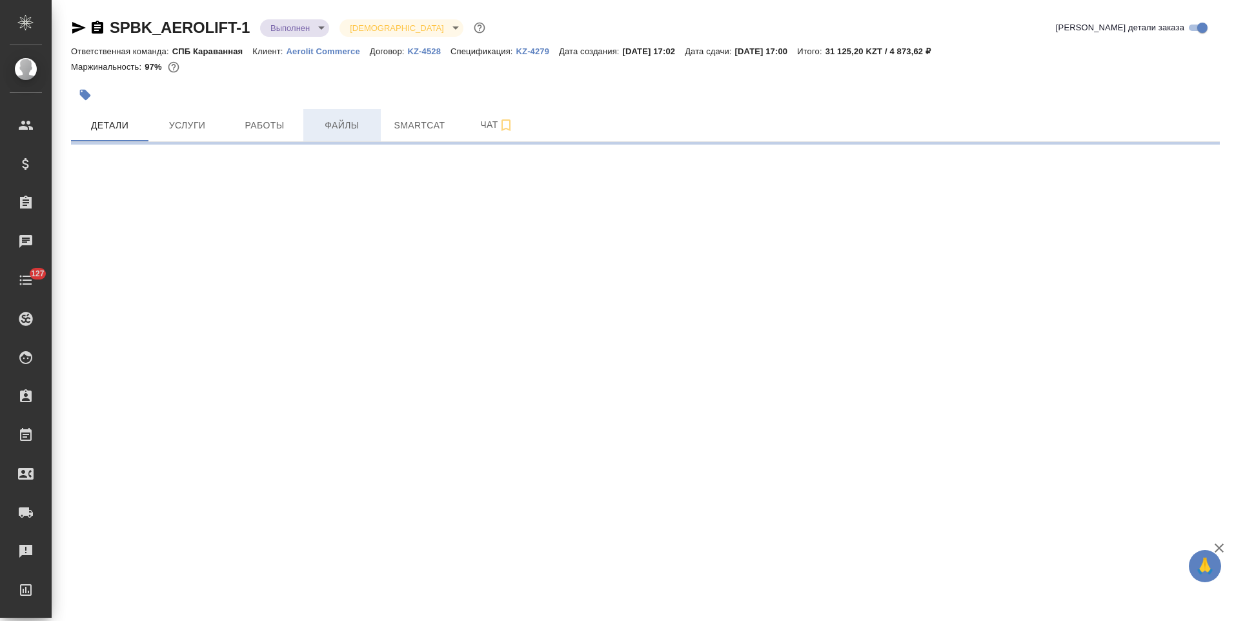
select select "RU"
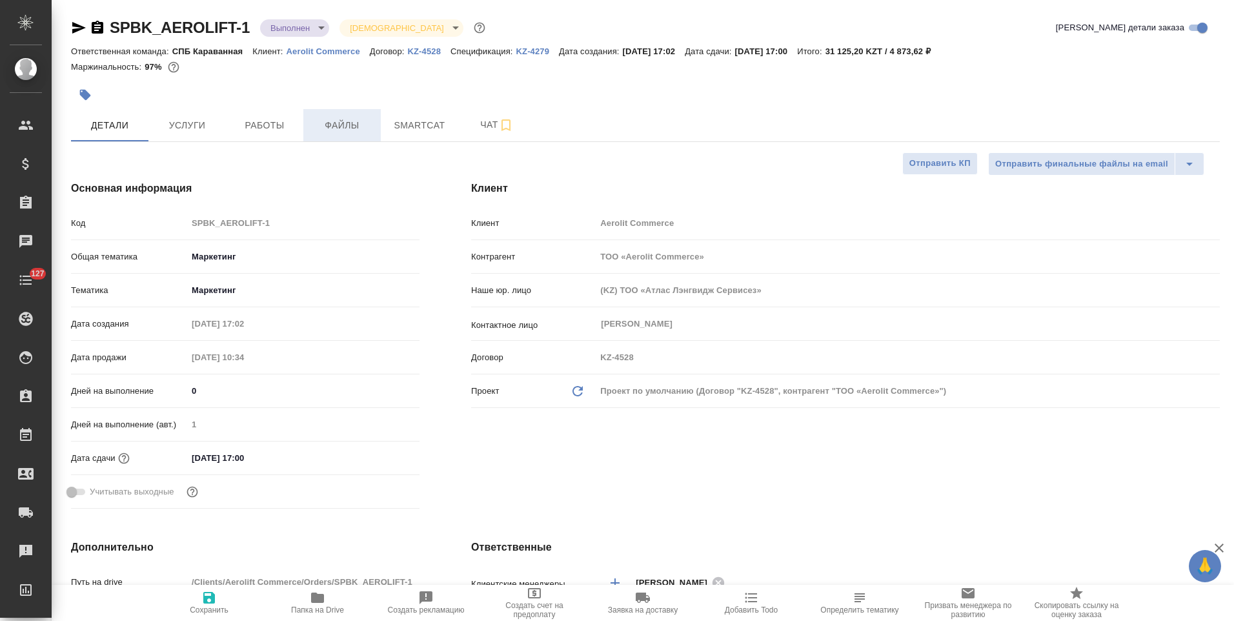
type textarea "x"
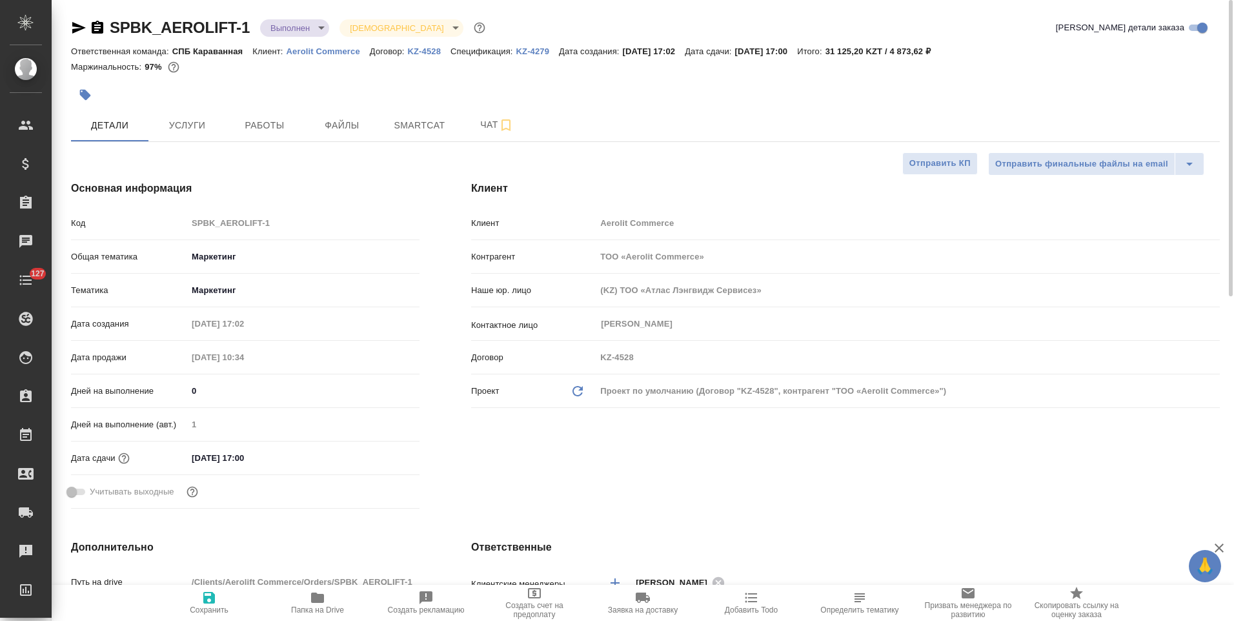
type textarea "x"
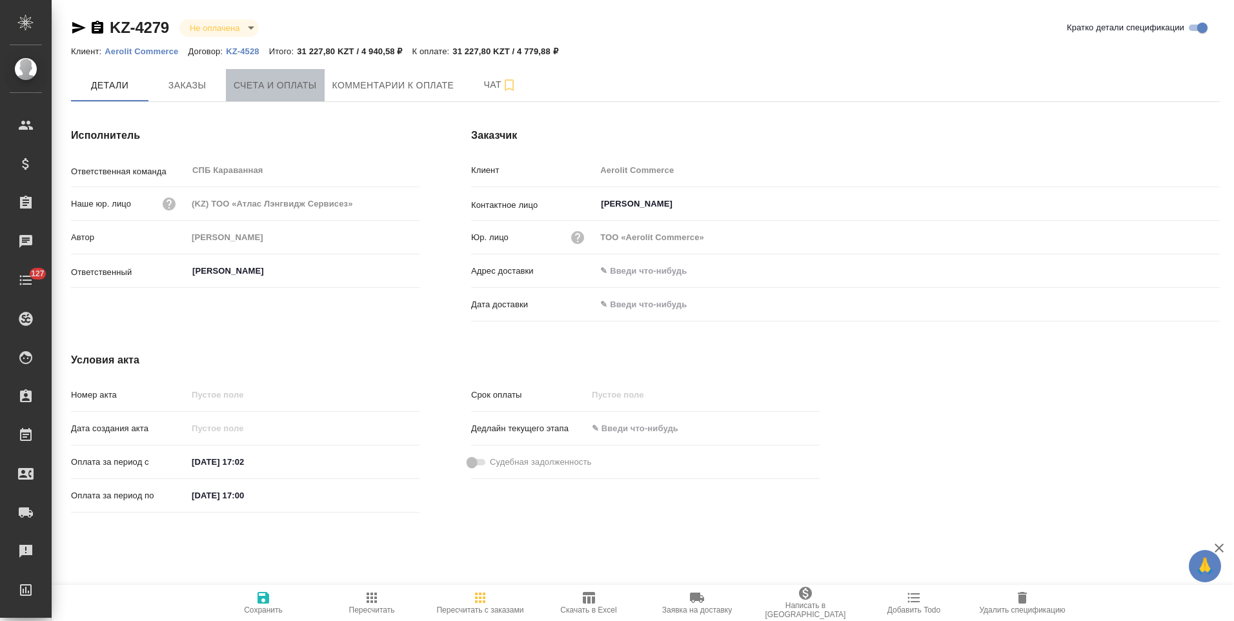
click at [296, 85] on span "Счета и оплаты" at bounding box center [275, 85] width 83 height 16
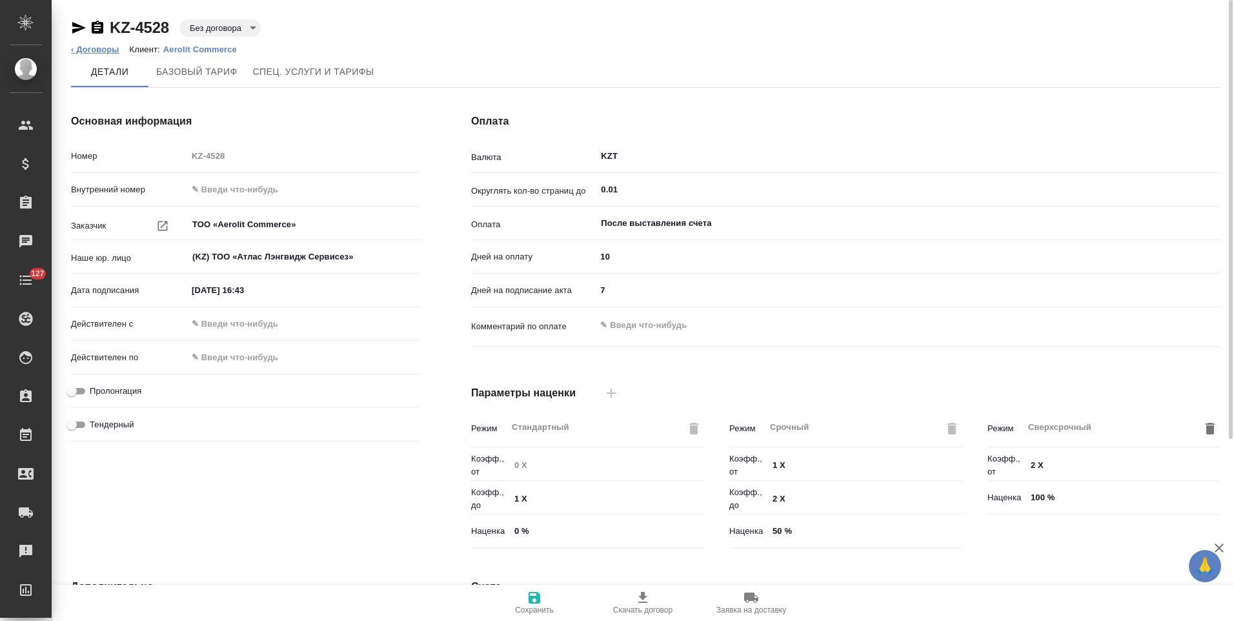
click at [102, 48] on link "‹ Договоры" at bounding box center [95, 50] width 48 height 10
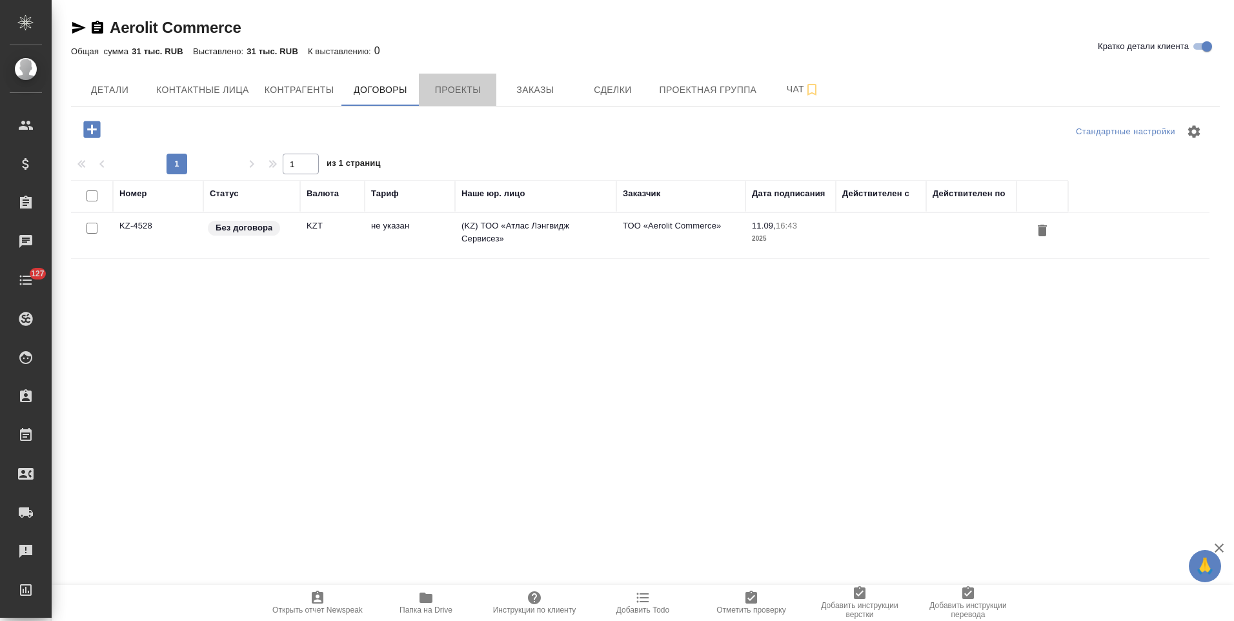
click at [459, 86] on span "Проекты" at bounding box center [458, 90] width 62 height 16
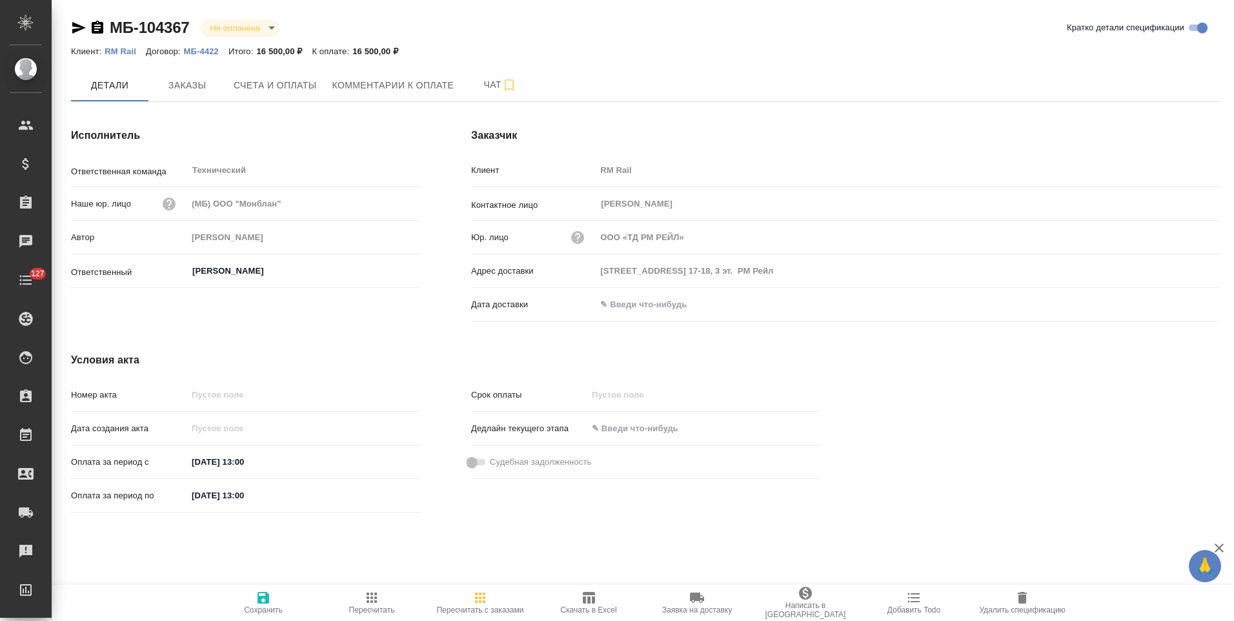
click at [205, 51] on p "МБ-4422" at bounding box center [206, 51] width 45 height 10
click at [209, 51] on p "МБ-4422" at bounding box center [206, 51] width 45 height 10
click at [294, 81] on span "Счета и оплаты" at bounding box center [275, 85] width 83 height 16
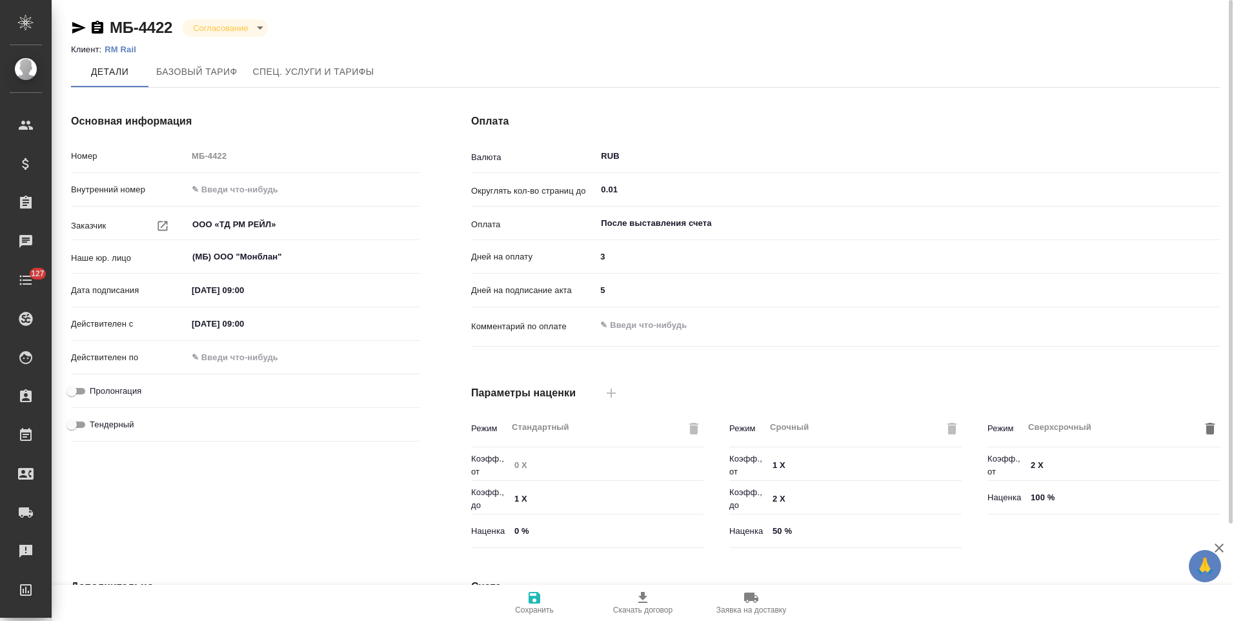
drag, startPoint x: 100, startPoint y: 30, endPoint x: 126, endPoint y: 29, distance: 25.8
click at [100, 30] on icon "button" at bounding box center [98, 27] width 12 height 13
click at [76, 28] on icon "button" at bounding box center [78, 27] width 15 height 15
click at [74, 26] on icon "button" at bounding box center [79, 28] width 14 height 12
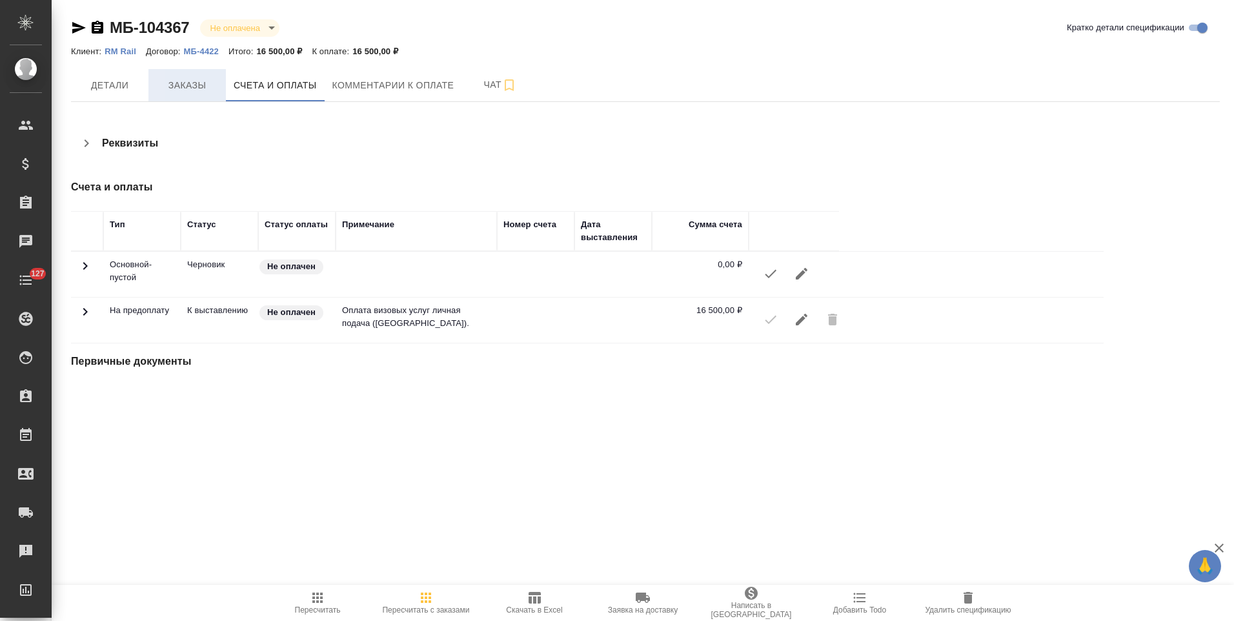
click at [178, 92] on span "Заказы" at bounding box center [187, 85] width 62 height 16
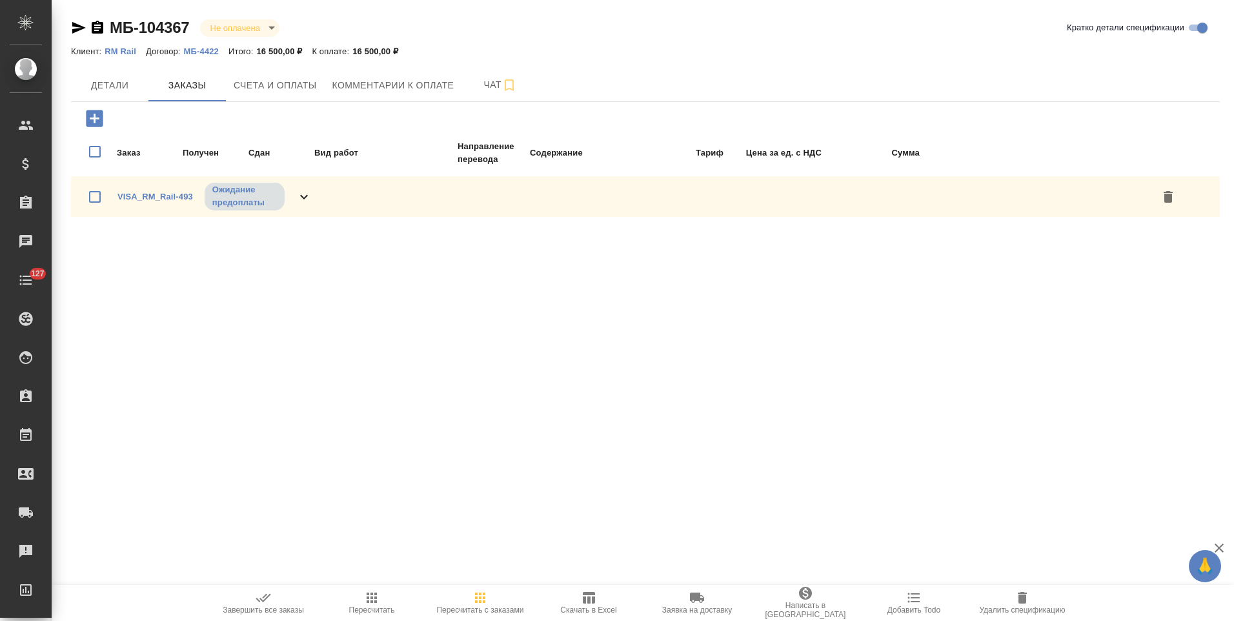
click at [298, 196] on icon at bounding box center [303, 196] width 15 height 15
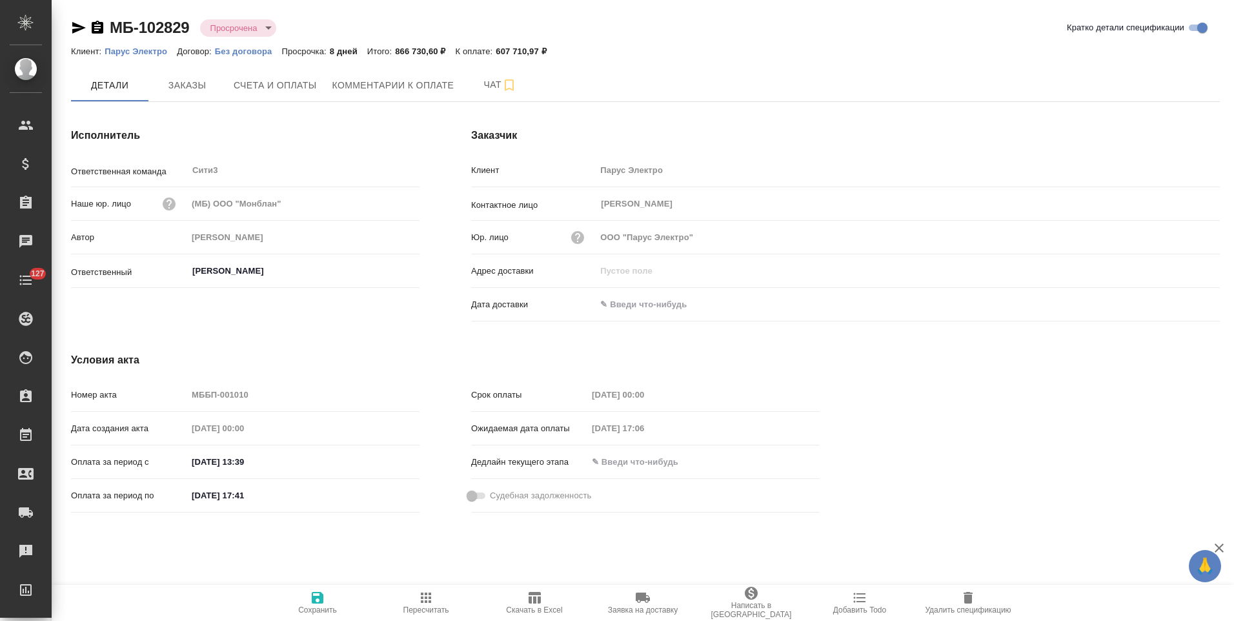
click at [236, 52] on p "Без договора" at bounding box center [248, 51] width 67 height 10
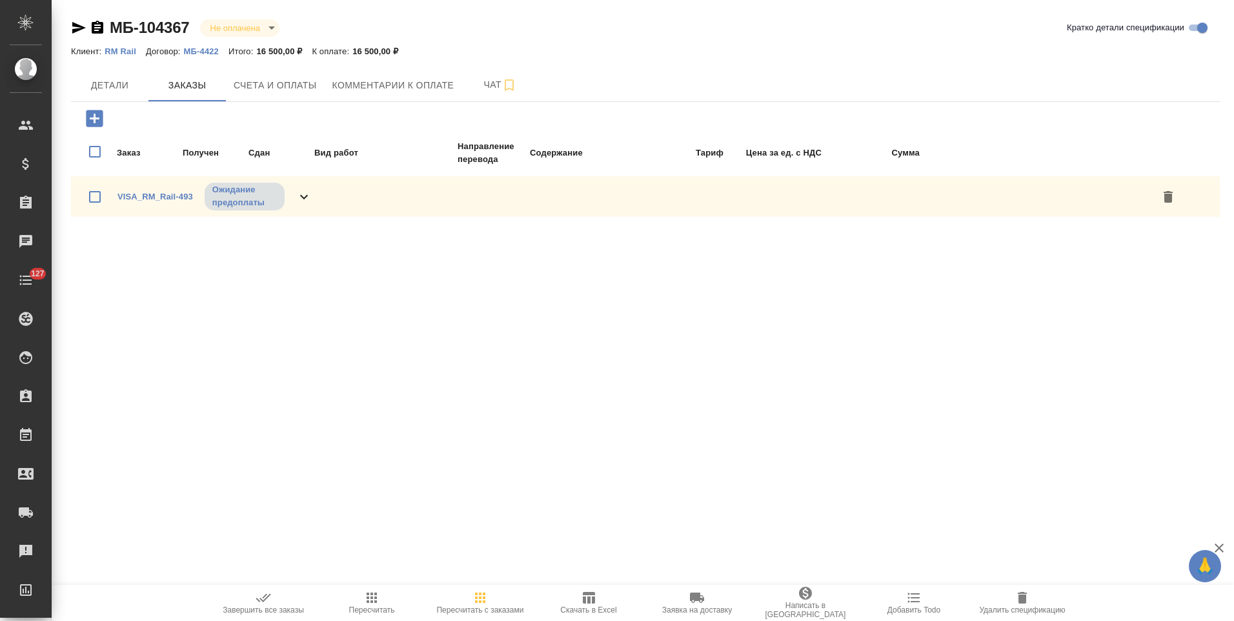
click at [126, 55] on p "RM Rail" at bounding box center [125, 51] width 41 height 10
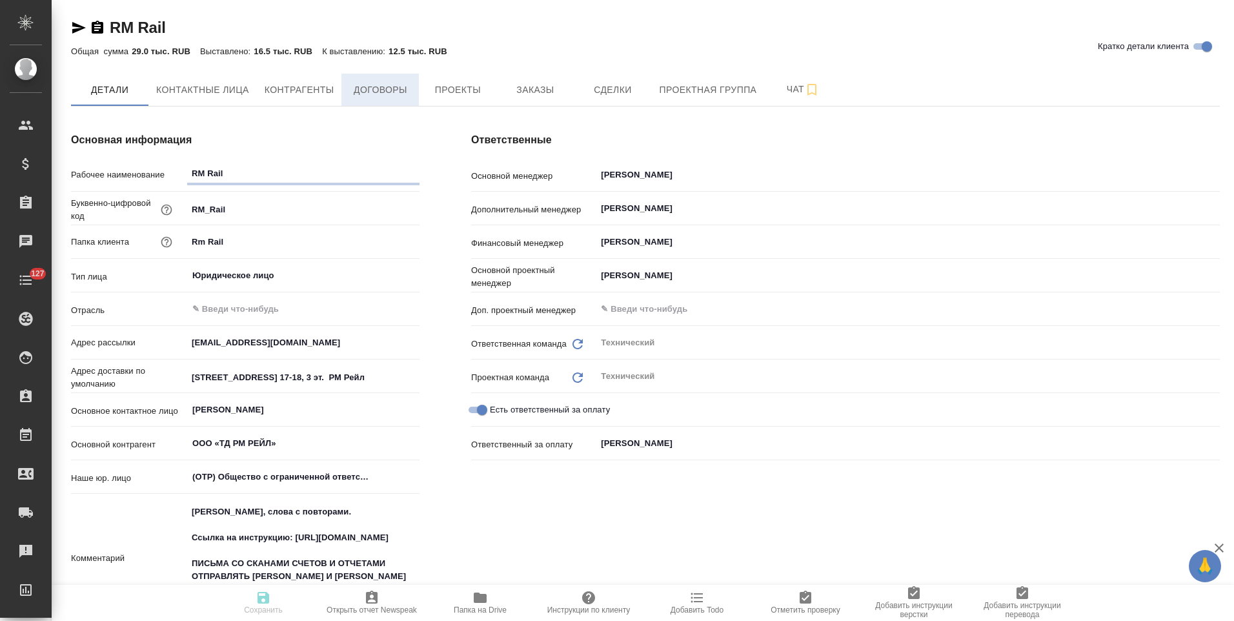
click at [400, 100] on button "Договоры" at bounding box center [379, 90] width 77 height 32
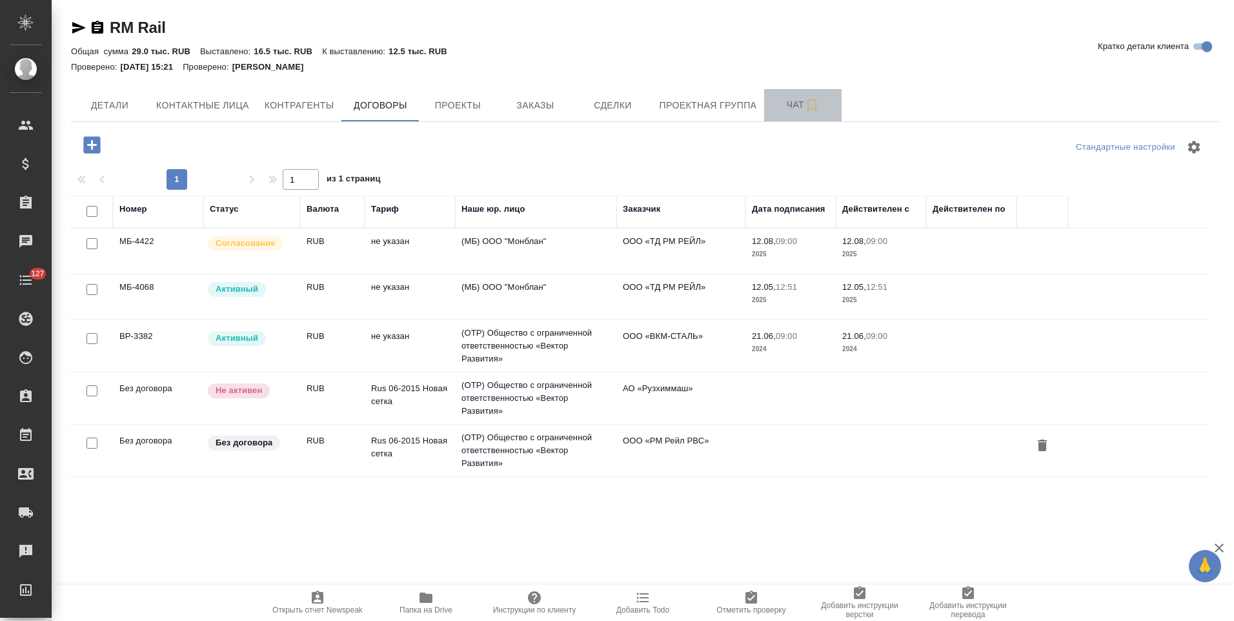
click at [779, 110] on span "Чат" at bounding box center [803, 105] width 62 height 16
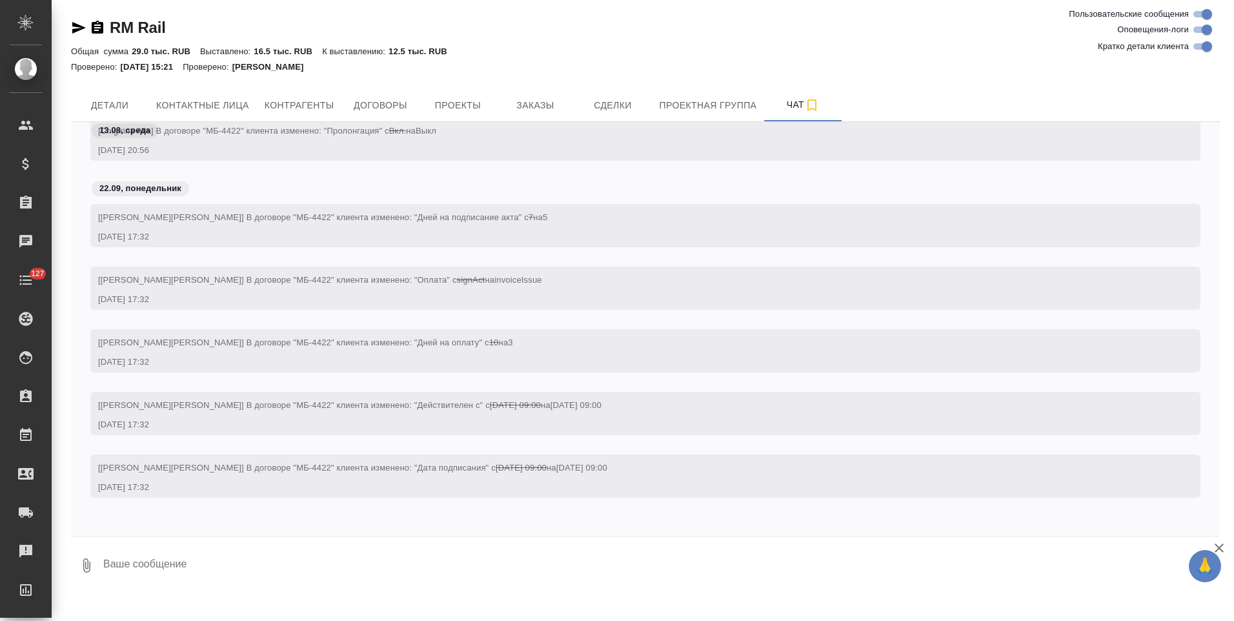
scroll to position [5215, 0]
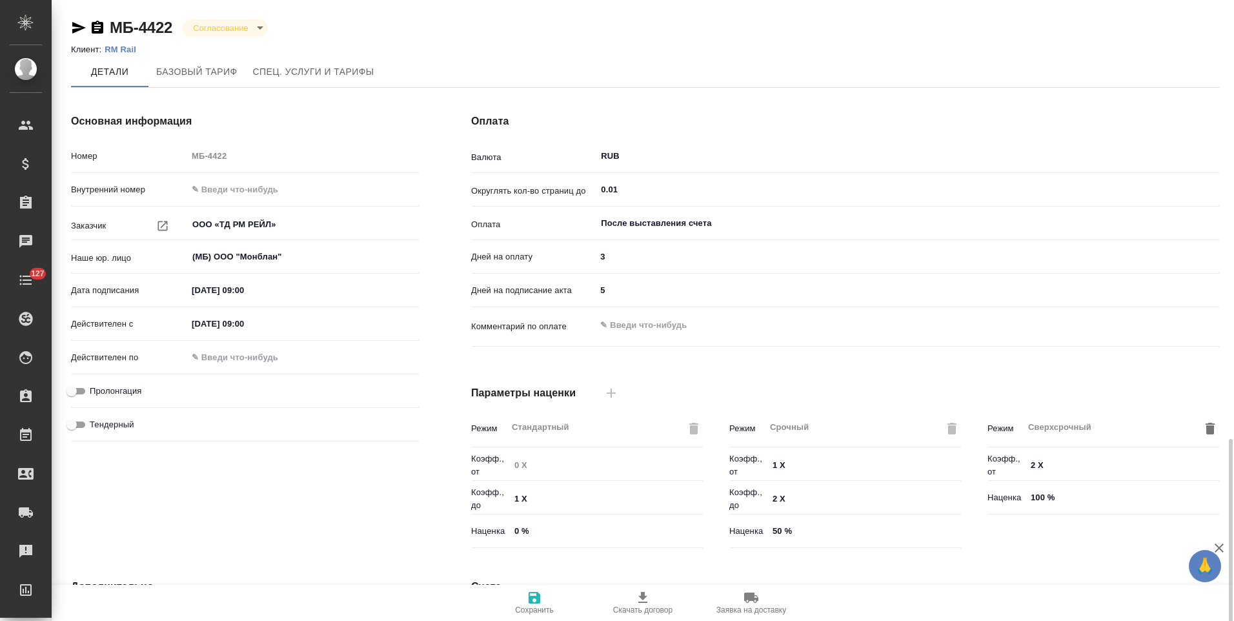
scroll to position [257, 0]
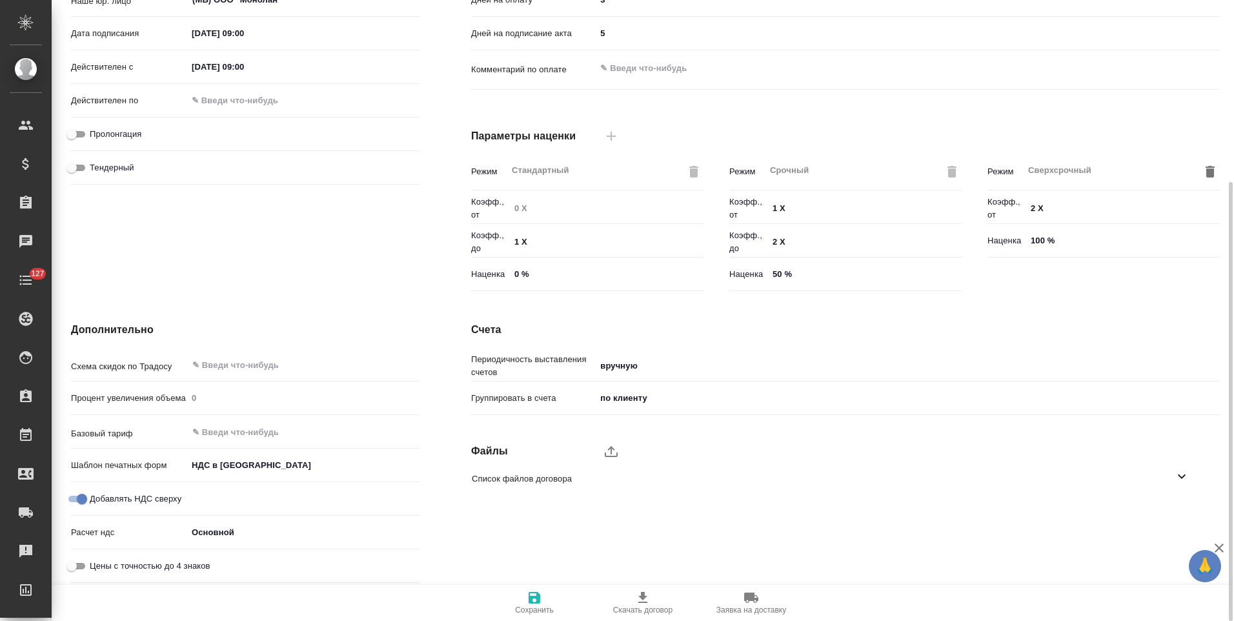
click at [1189, 482] on icon at bounding box center [1181, 476] width 15 height 15
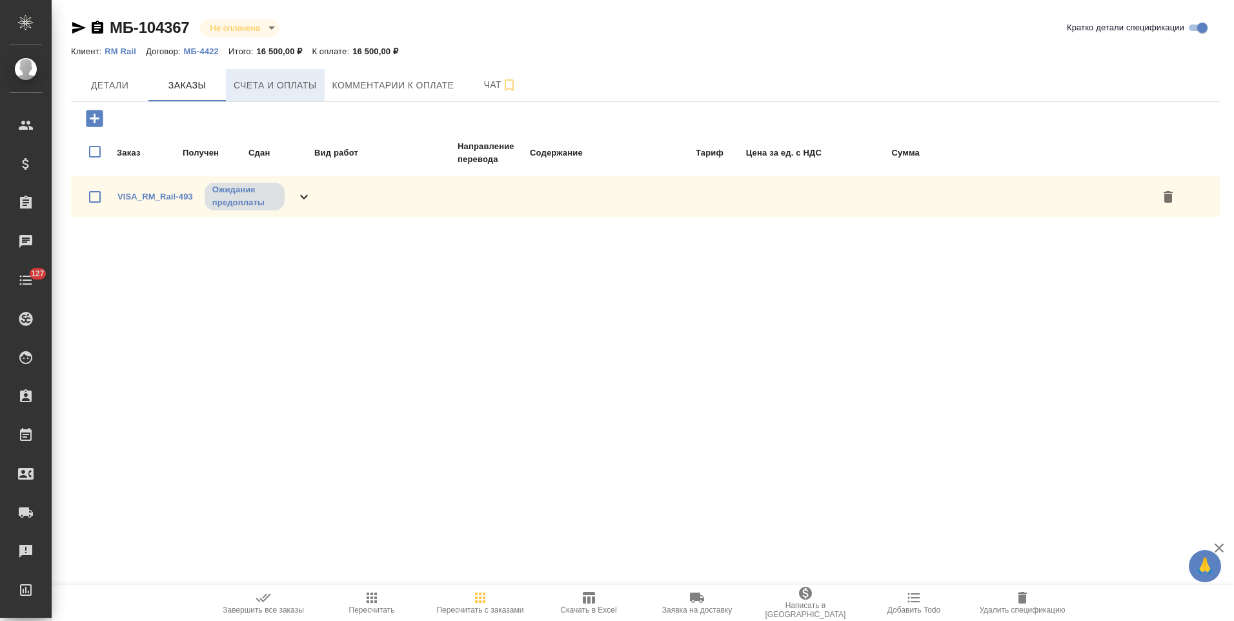
click at [303, 94] on button "Счета и оплаты" at bounding box center [275, 85] width 99 height 32
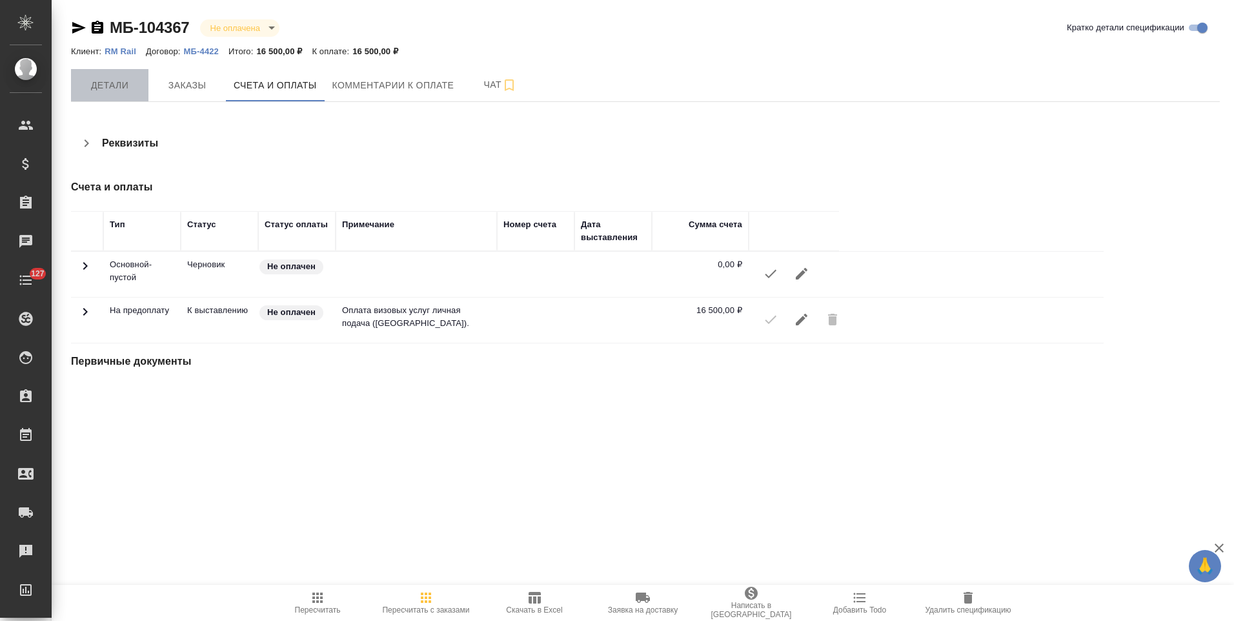
click at [133, 85] on span "Детали" at bounding box center [110, 85] width 62 height 16
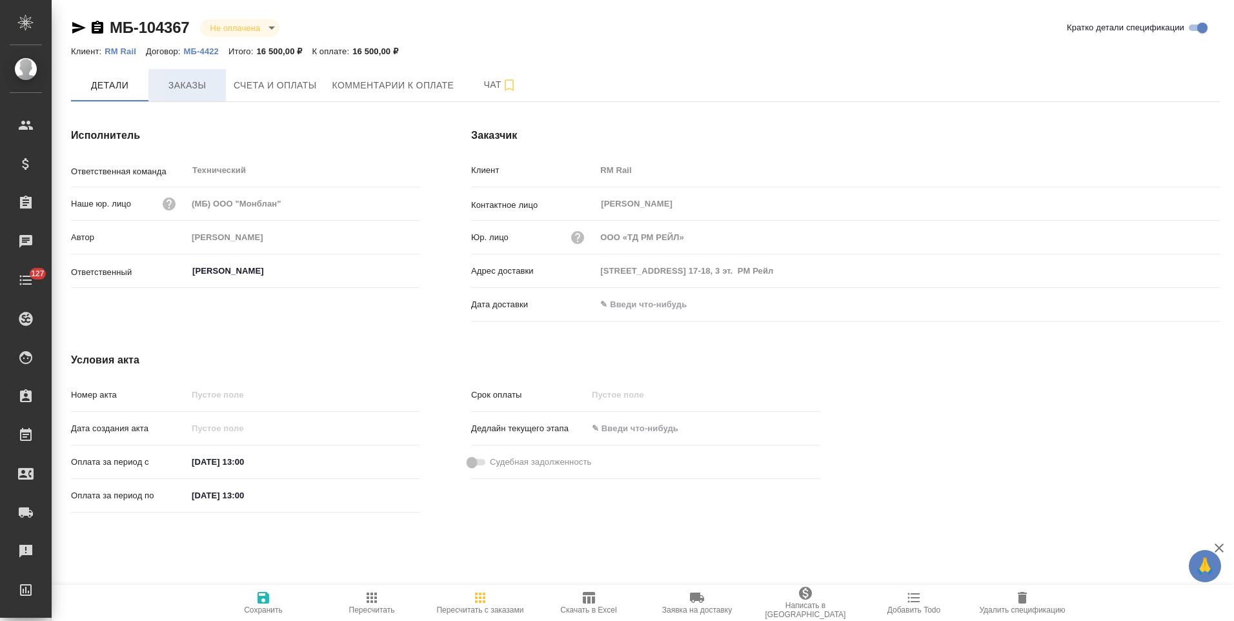
click at [211, 88] on span "Заказы" at bounding box center [187, 85] width 62 height 16
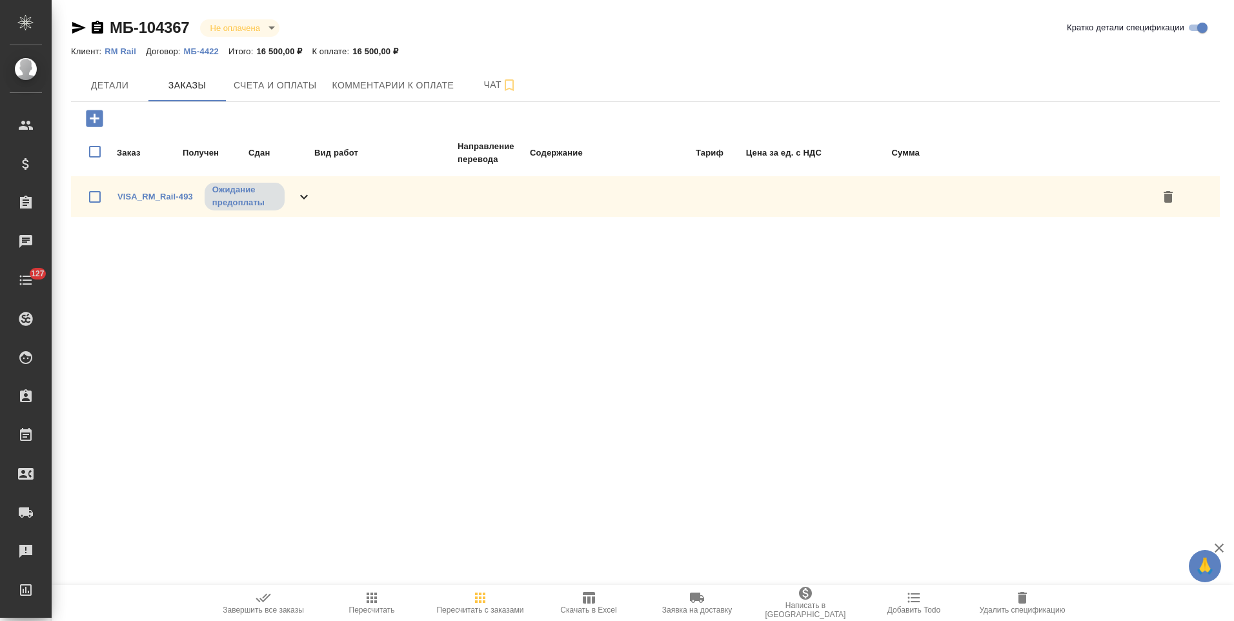
click at [305, 201] on icon at bounding box center [303, 196] width 15 height 15
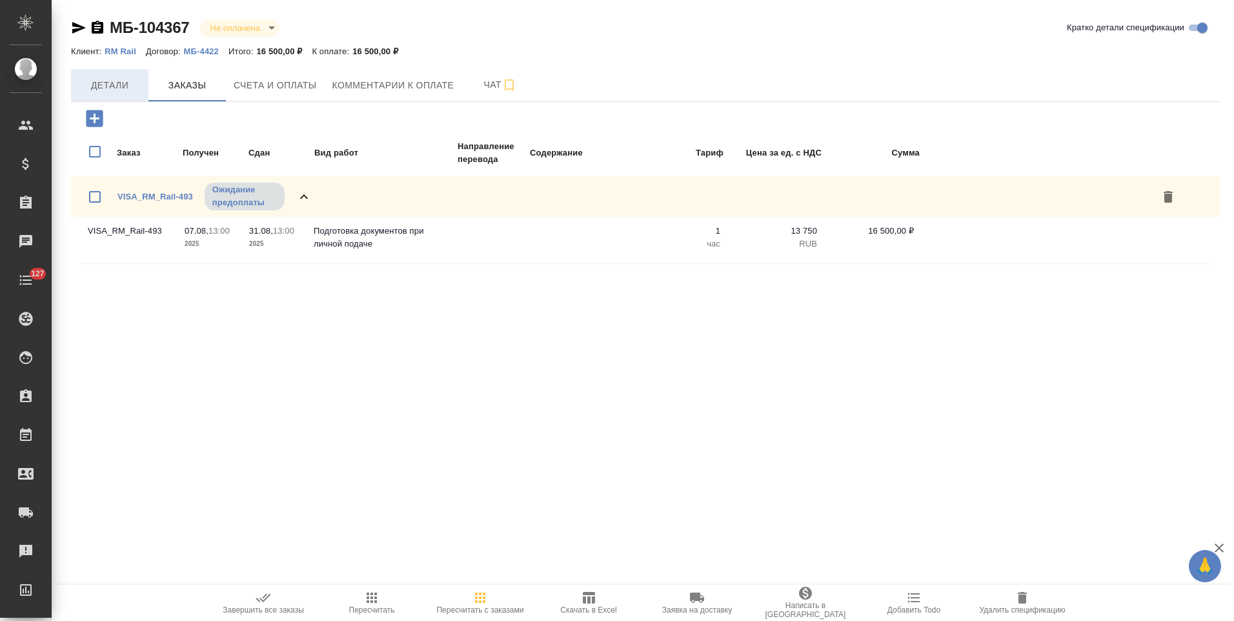
click at [127, 86] on span "Детали" at bounding box center [110, 85] width 62 height 16
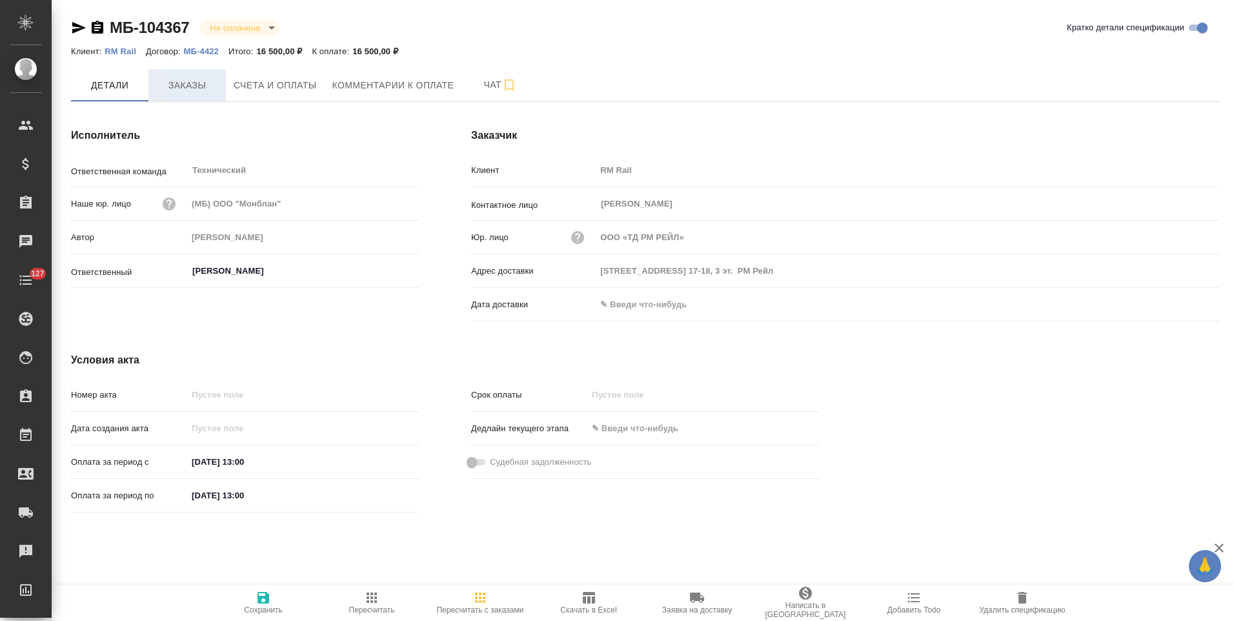
click at [181, 94] on button "Заказы" at bounding box center [186, 85] width 77 height 32
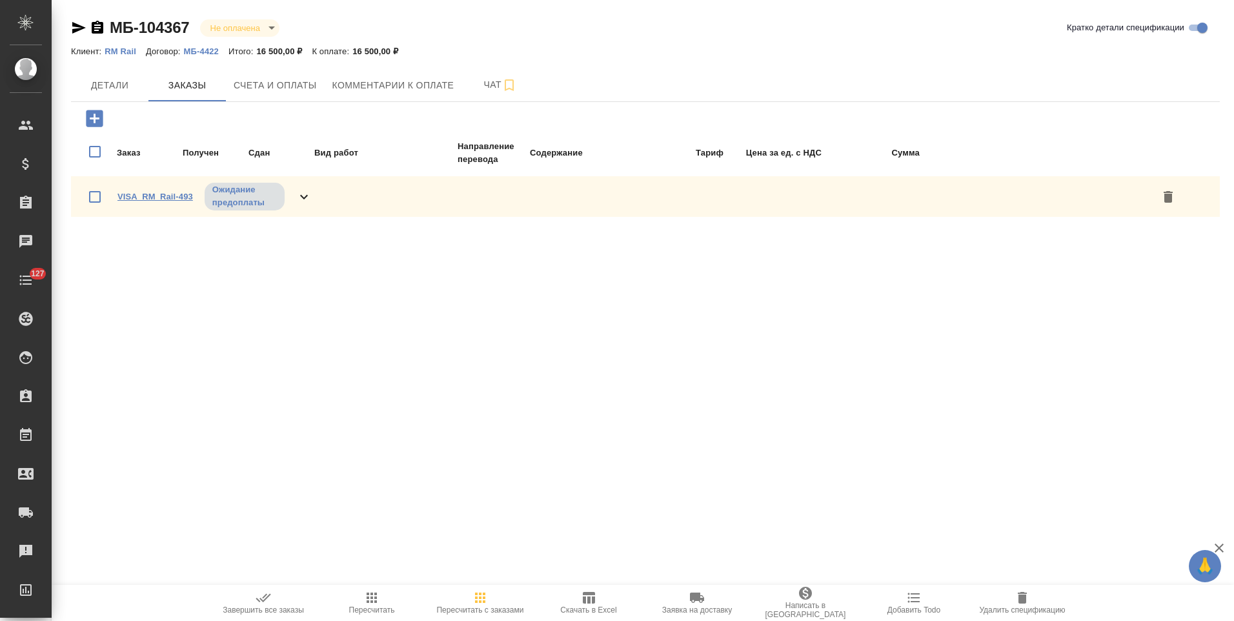
click at [176, 196] on link "VISA_RM_Rail-493" at bounding box center [155, 197] width 76 height 10
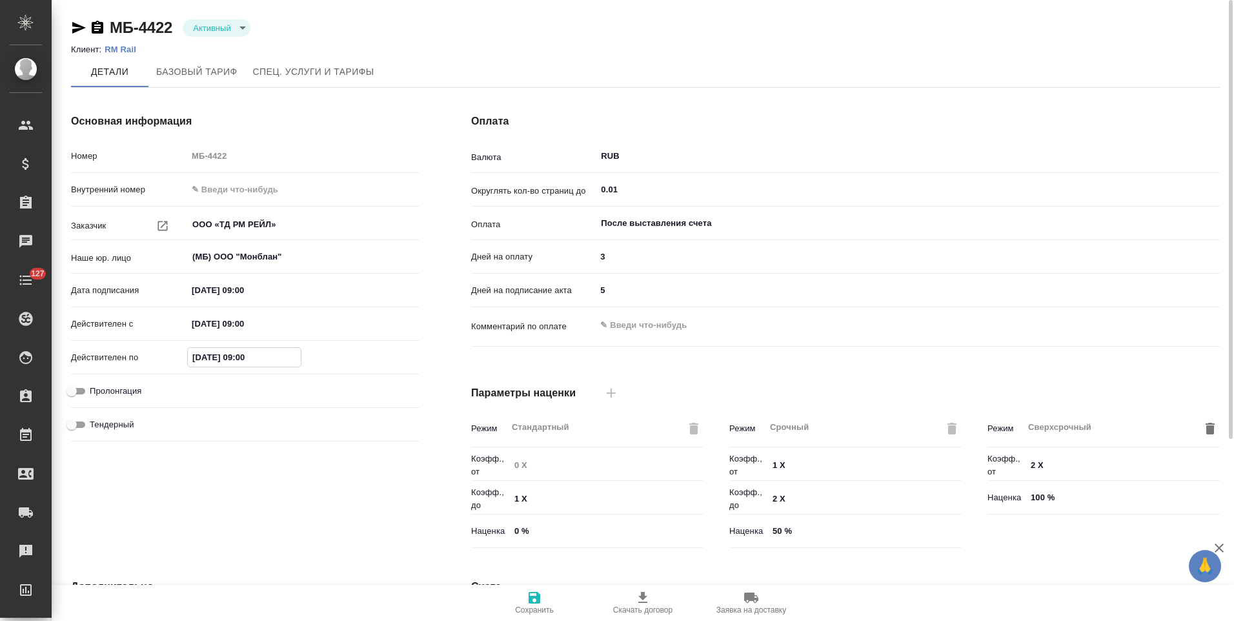
click at [201, 356] on input "30.08.2025 09:00" at bounding box center [244, 357] width 113 height 19
drag, startPoint x: 200, startPoint y: 361, endPoint x: 185, endPoint y: 358, distance: 15.2
click at [185, 358] on div "Действителен [DATE] 09:00" at bounding box center [245, 357] width 349 height 23
click at [233, 356] on input "12.08.2025 09:00" at bounding box center [244, 357] width 113 height 19
type input "12.08.2027 09:00"
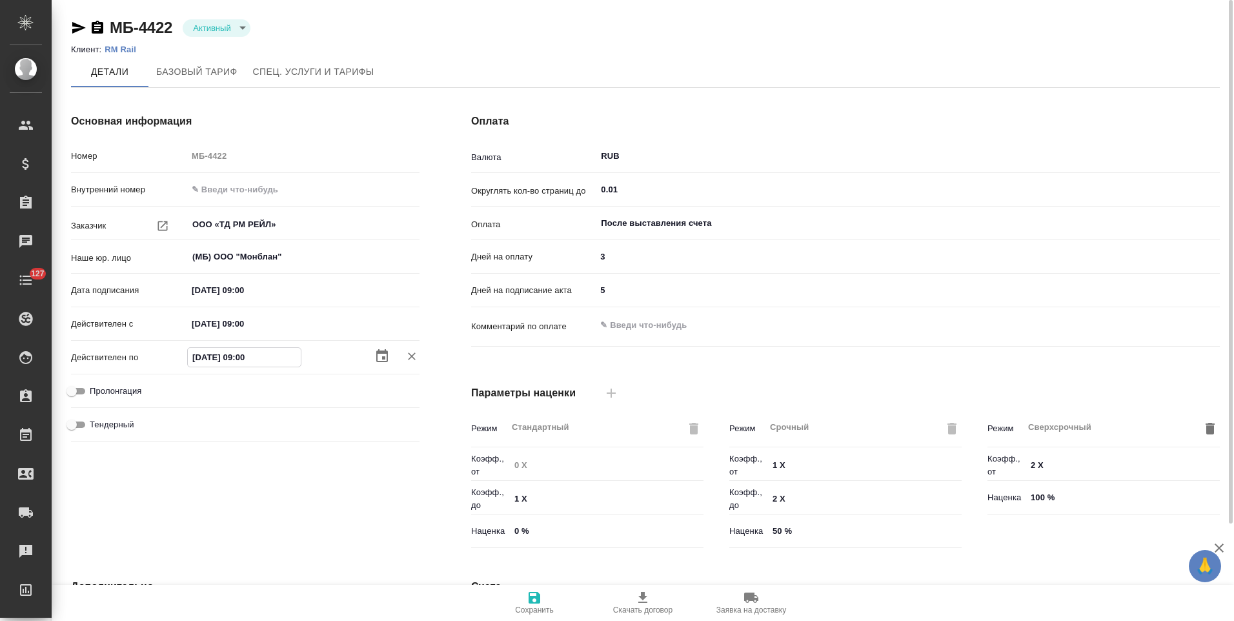
click at [532, 605] on span "Сохранить" at bounding box center [534, 609] width 39 height 9
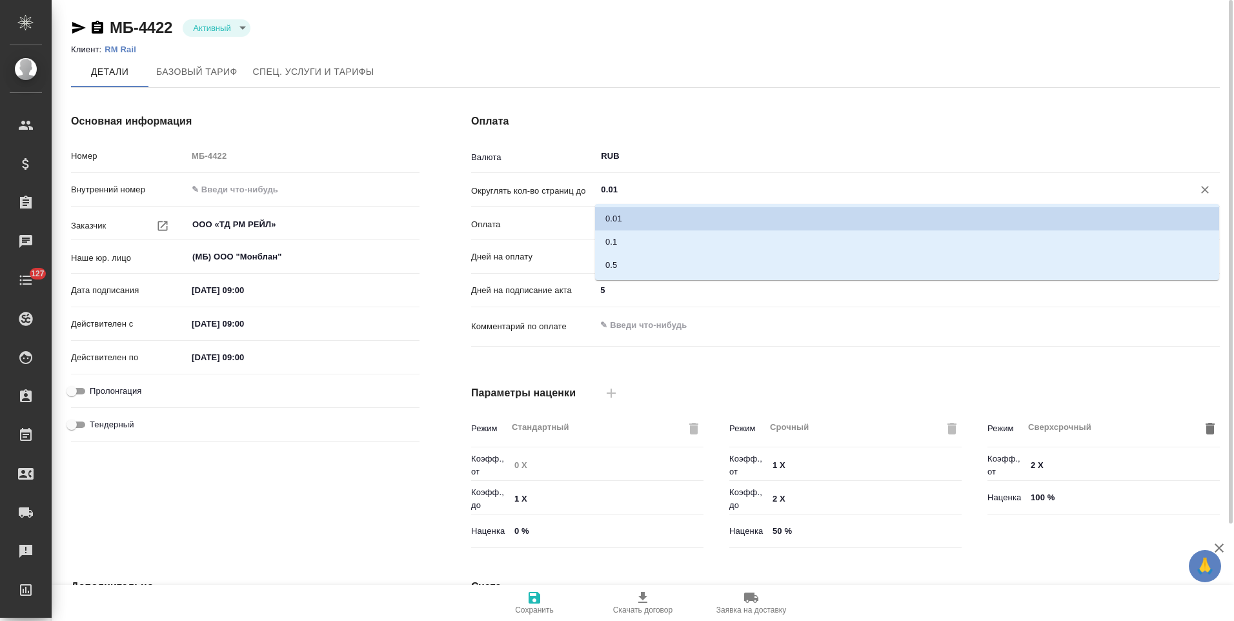
click at [631, 193] on input "0.01" at bounding box center [886, 189] width 573 height 15
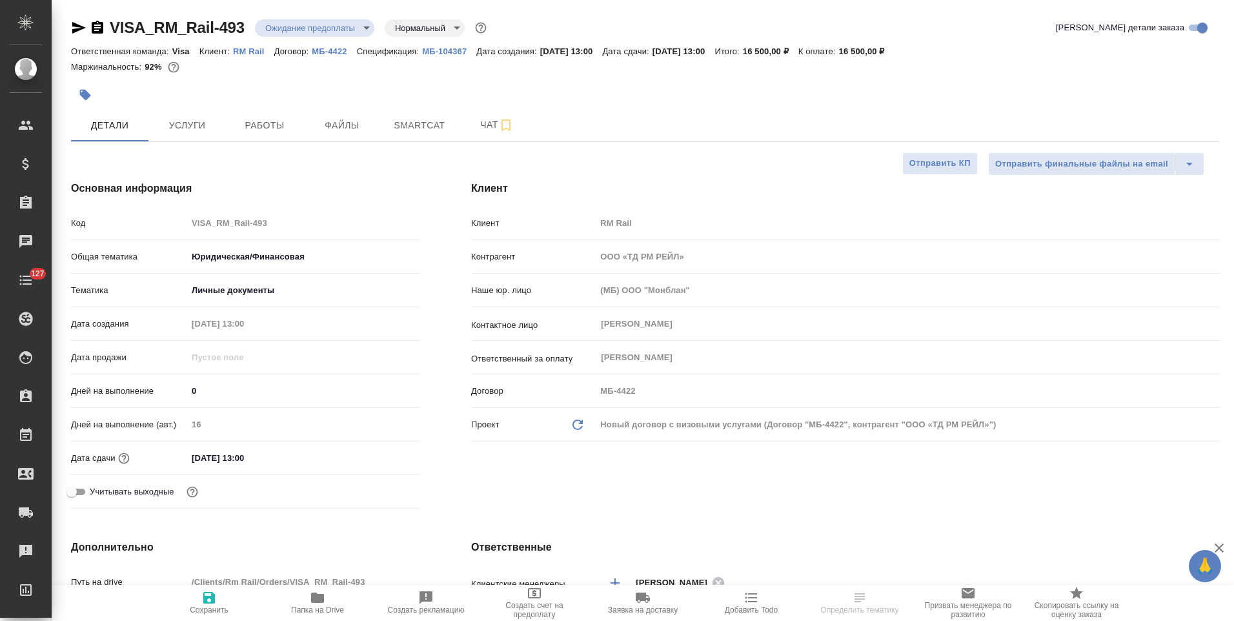
select select "RU"
type input "Волкова Кристина"
type input "Сеитов Павел"
click at [211, 130] on span "Услуги" at bounding box center [187, 125] width 62 height 16
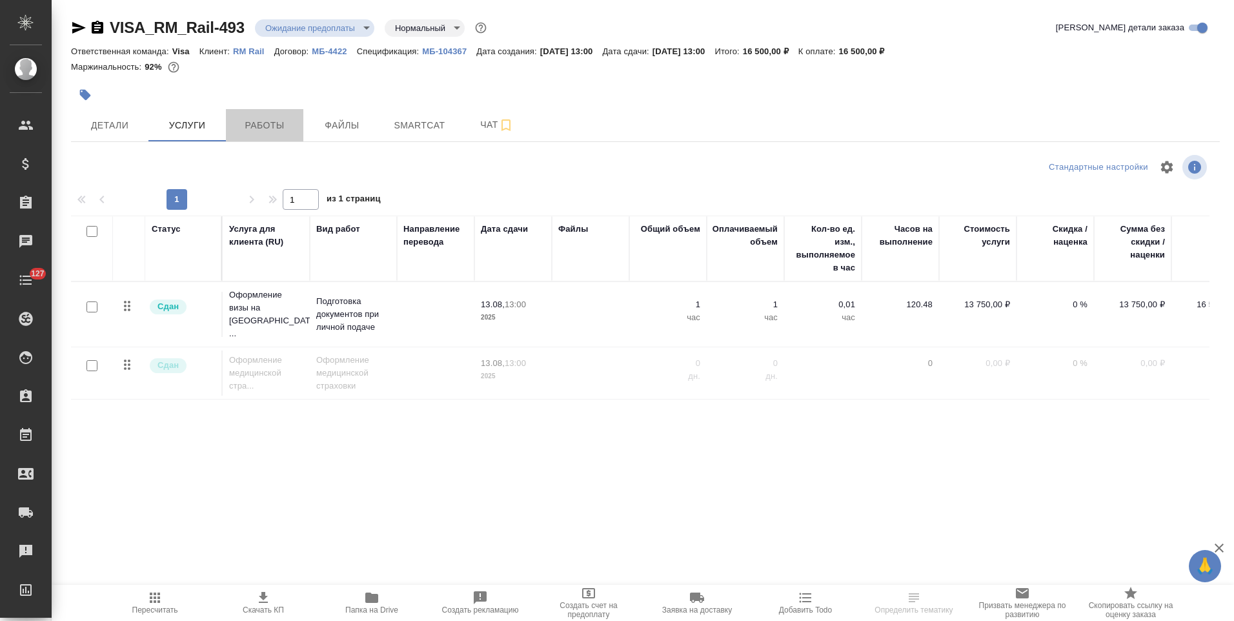
click at [251, 136] on button "Работы" at bounding box center [264, 125] width 77 height 32
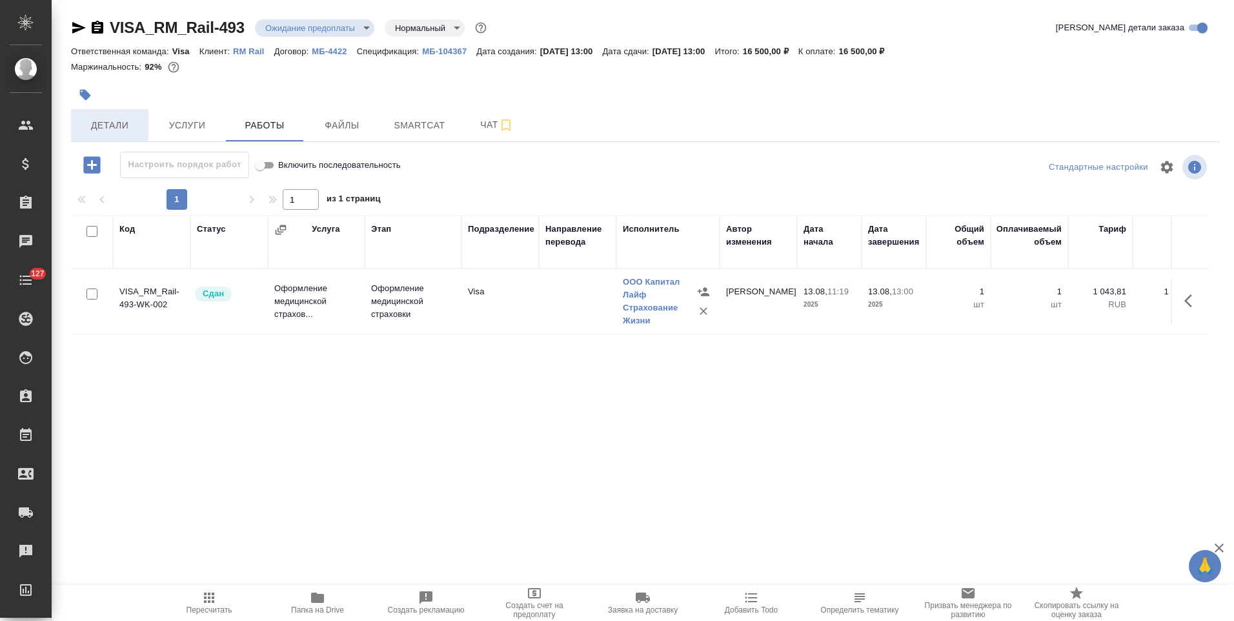
click at [106, 125] on span "Детали" at bounding box center [110, 125] width 62 height 16
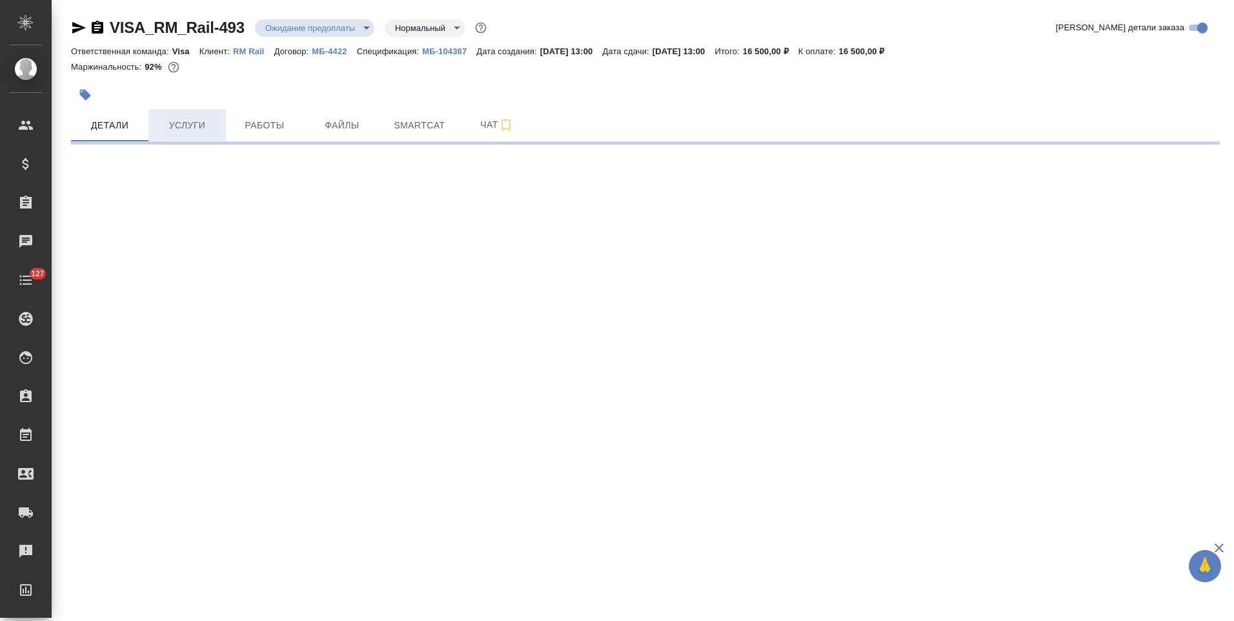
select select "RU"
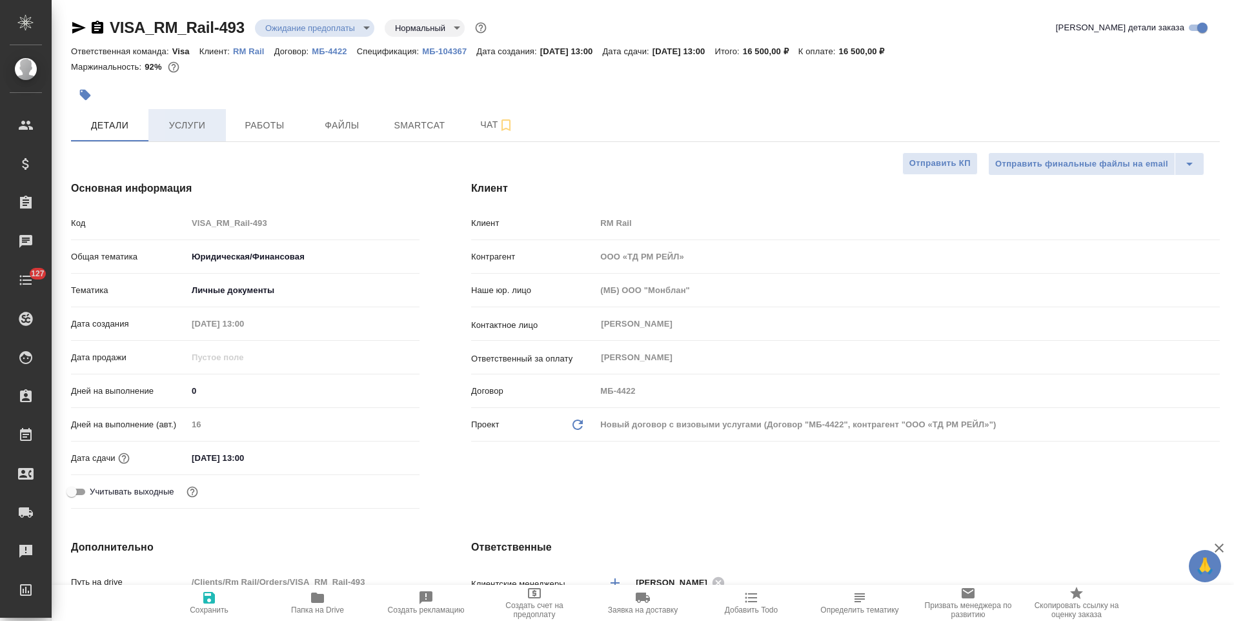
type textarea "x"
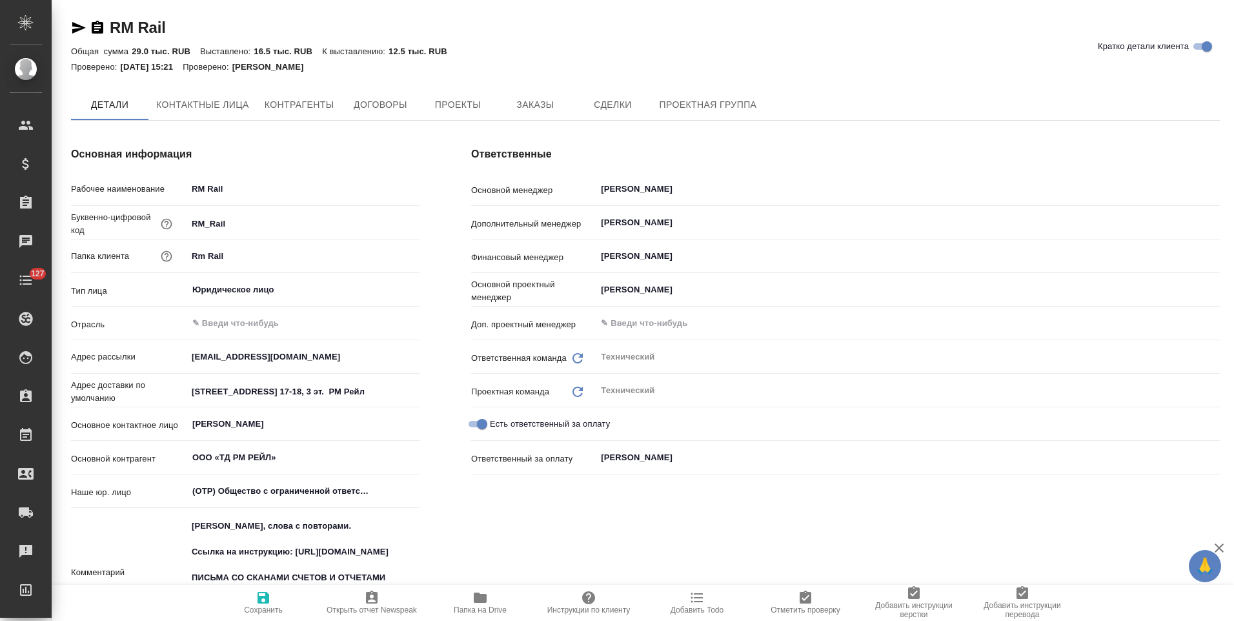
type textarea "x"
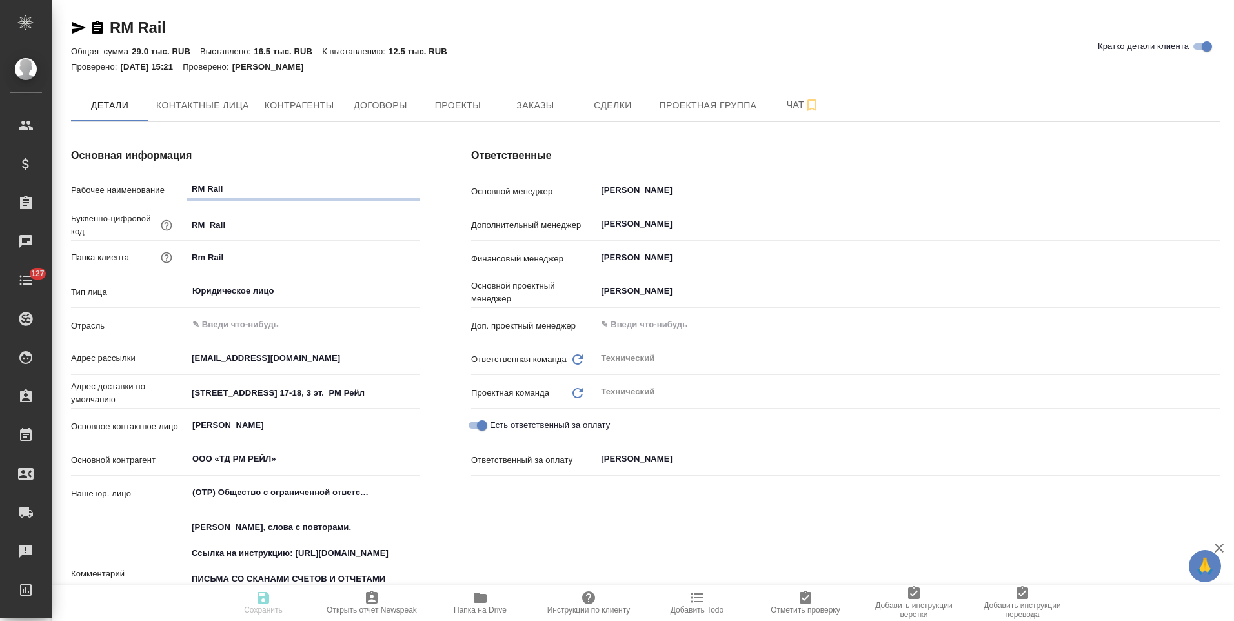
type textarea "x"
click at [383, 117] on button "Договоры" at bounding box center [379, 105] width 77 height 32
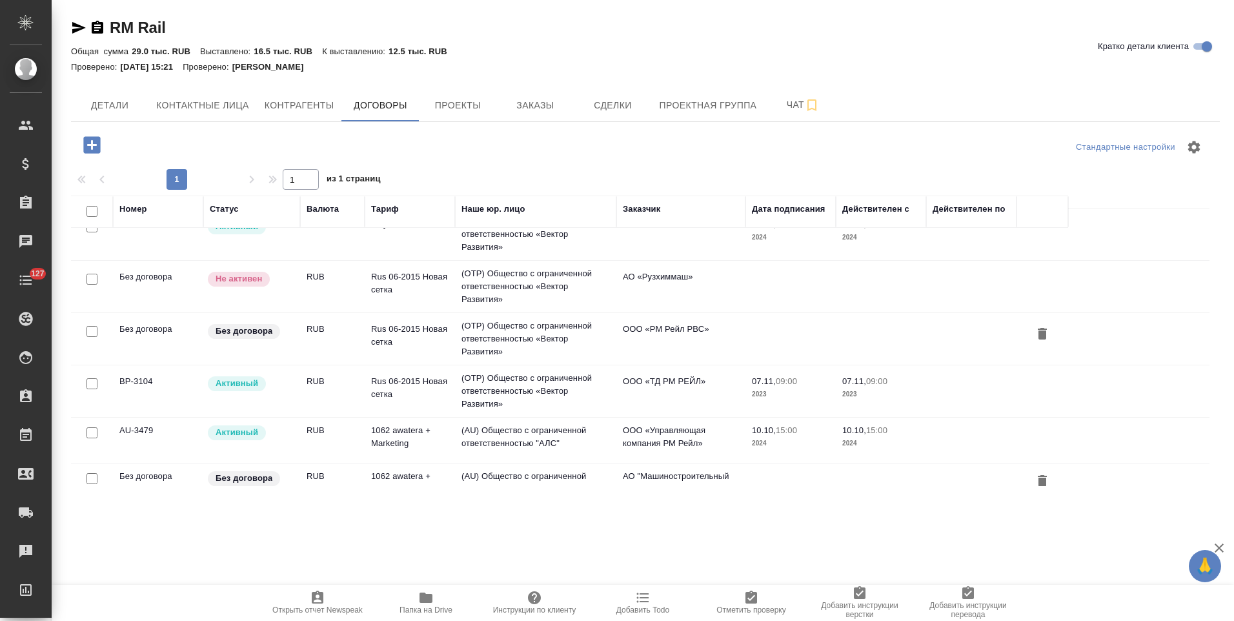
scroll to position [181, 0]
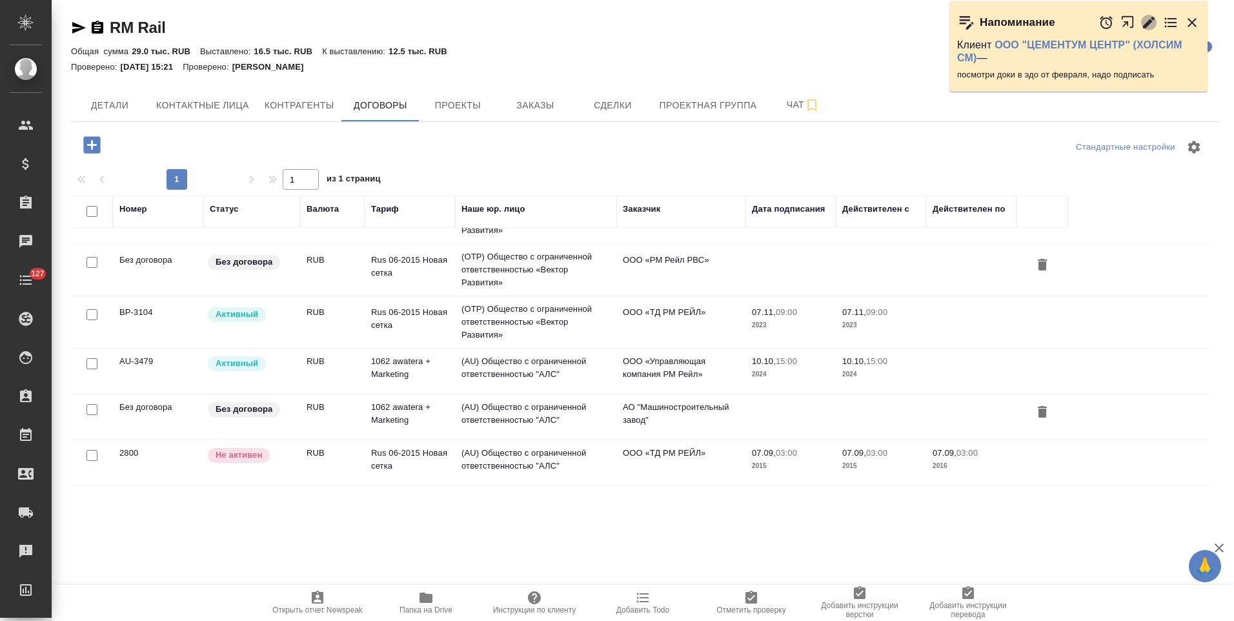
click at [1145, 22] on icon "button" at bounding box center [1148, 22] width 15 height 15
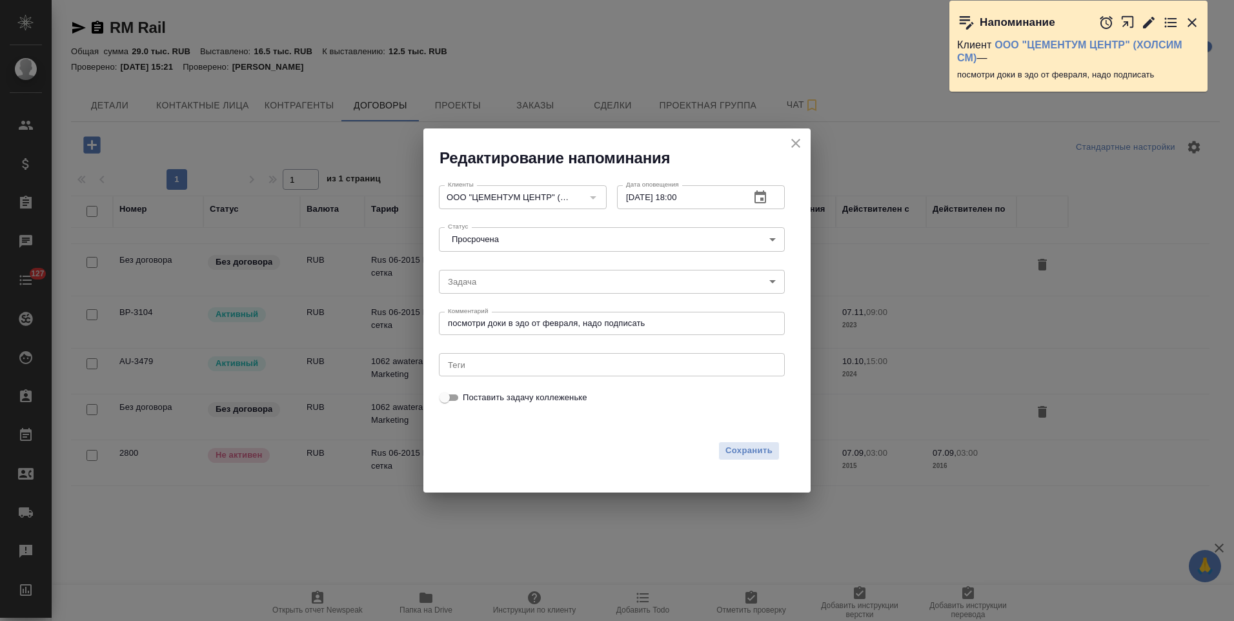
click at [634, 197] on input "[DATE] 18:00" at bounding box center [678, 196] width 123 height 23
click at [680, 192] on input "[DATE] 18:00" at bounding box center [678, 196] width 123 height 23
type input "[DATE] 13:00"
click at [742, 458] on span "Сохранить" at bounding box center [748, 450] width 47 height 15
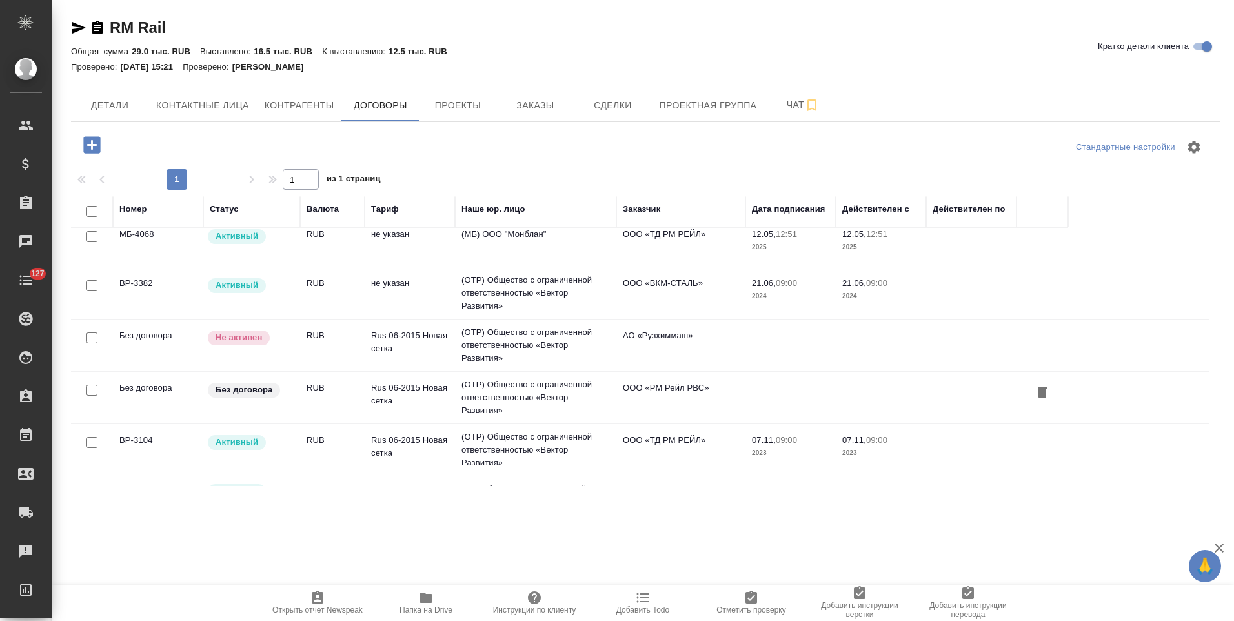
scroll to position [0, 0]
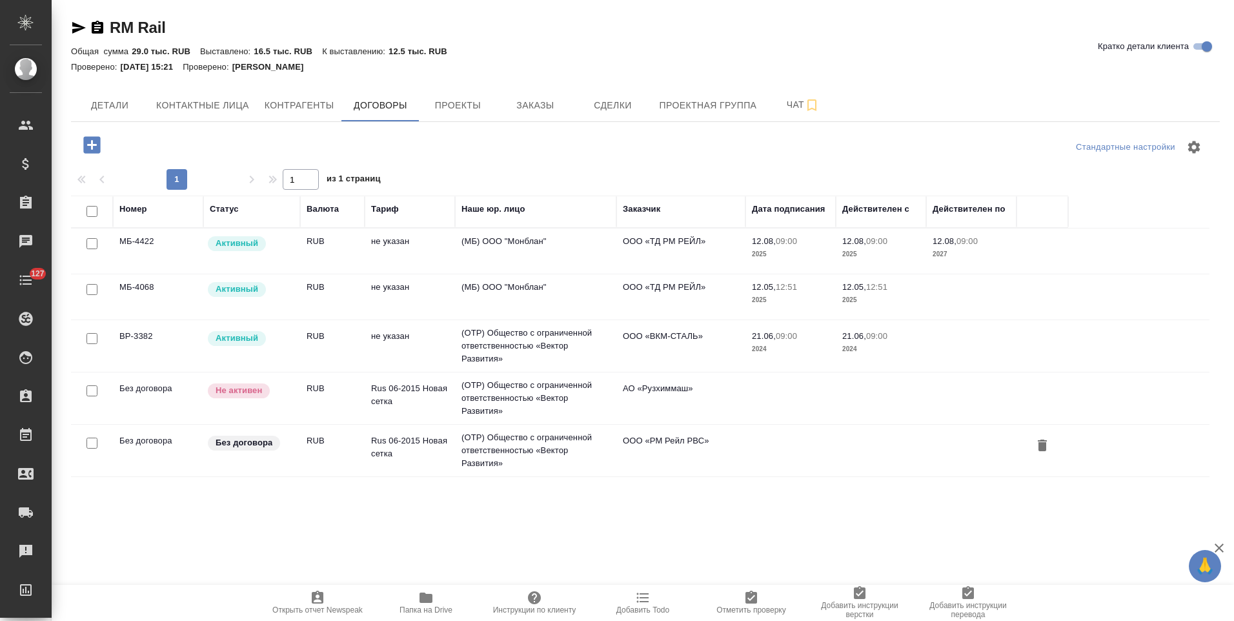
click at [651, 212] on div "Заказчик" at bounding box center [641, 209] width 37 height 13
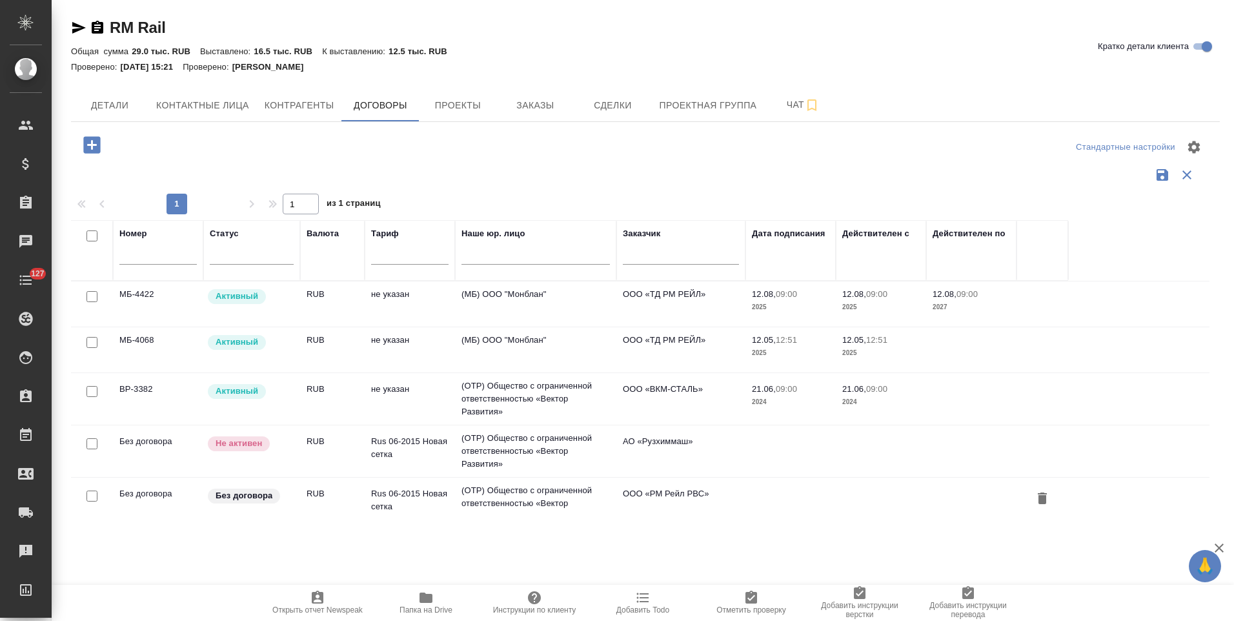
click at [653, 256] on input "text" at bounding box center [681, 256] width 116 height 16
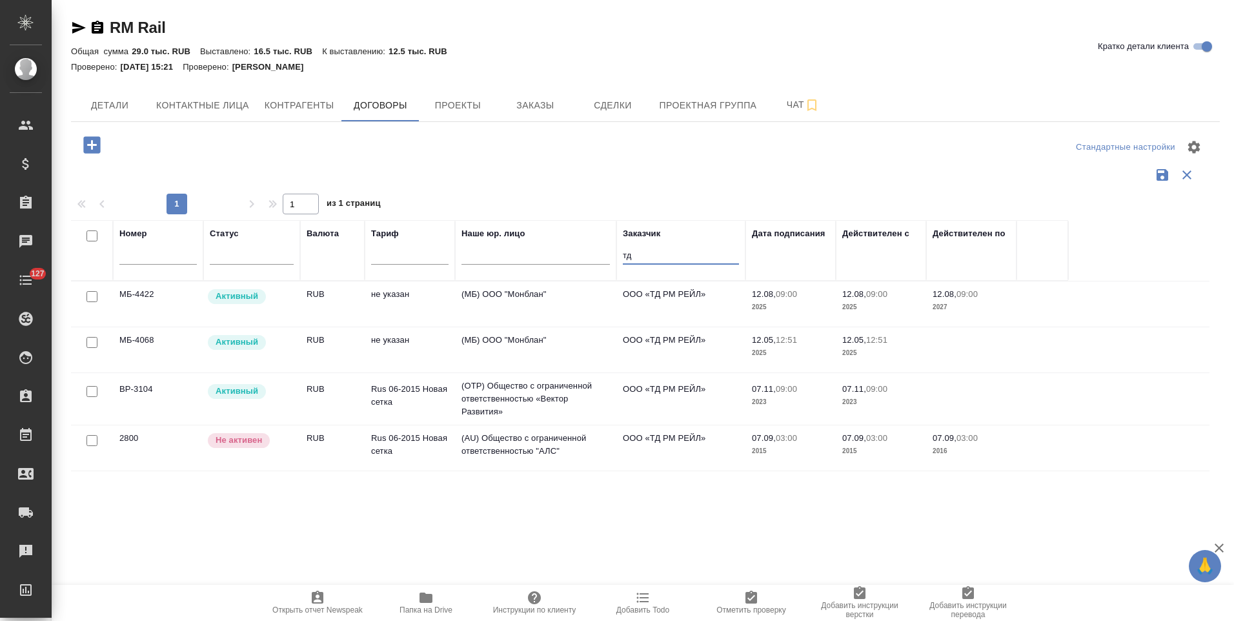
type input "тд"
click at [607, 342] on td "(МБ) ООО "Монблан"" at bounding box center [535, 349] width 161 height 45
